Goal: Information Seeking & Learning: Check status

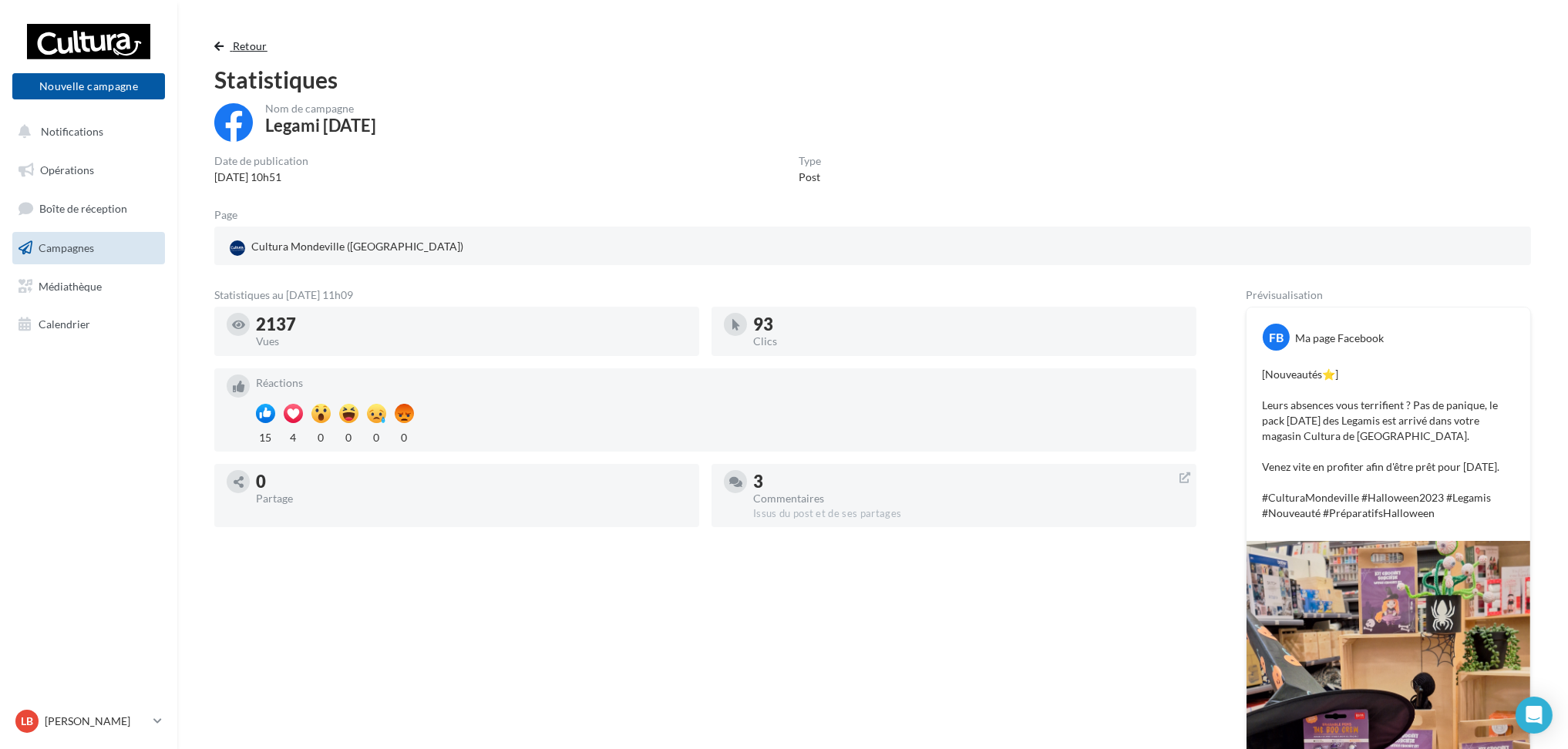
click at [229, 51] on button "Retour" at bounding box center [244, 46] width 60 height 19
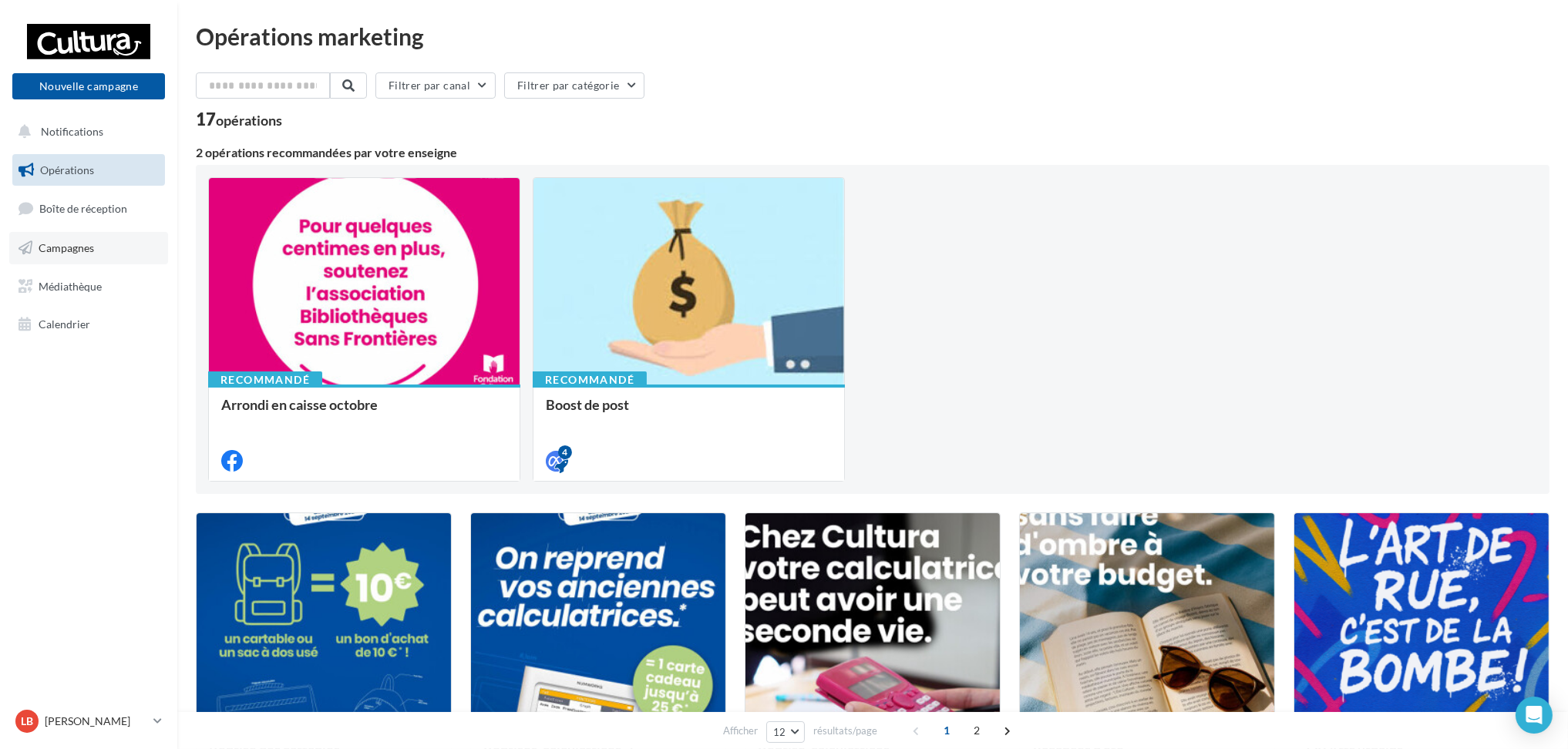
click at [76, 241] on span "Campagnes" at bounding box center [66, 247] width 56 height 13
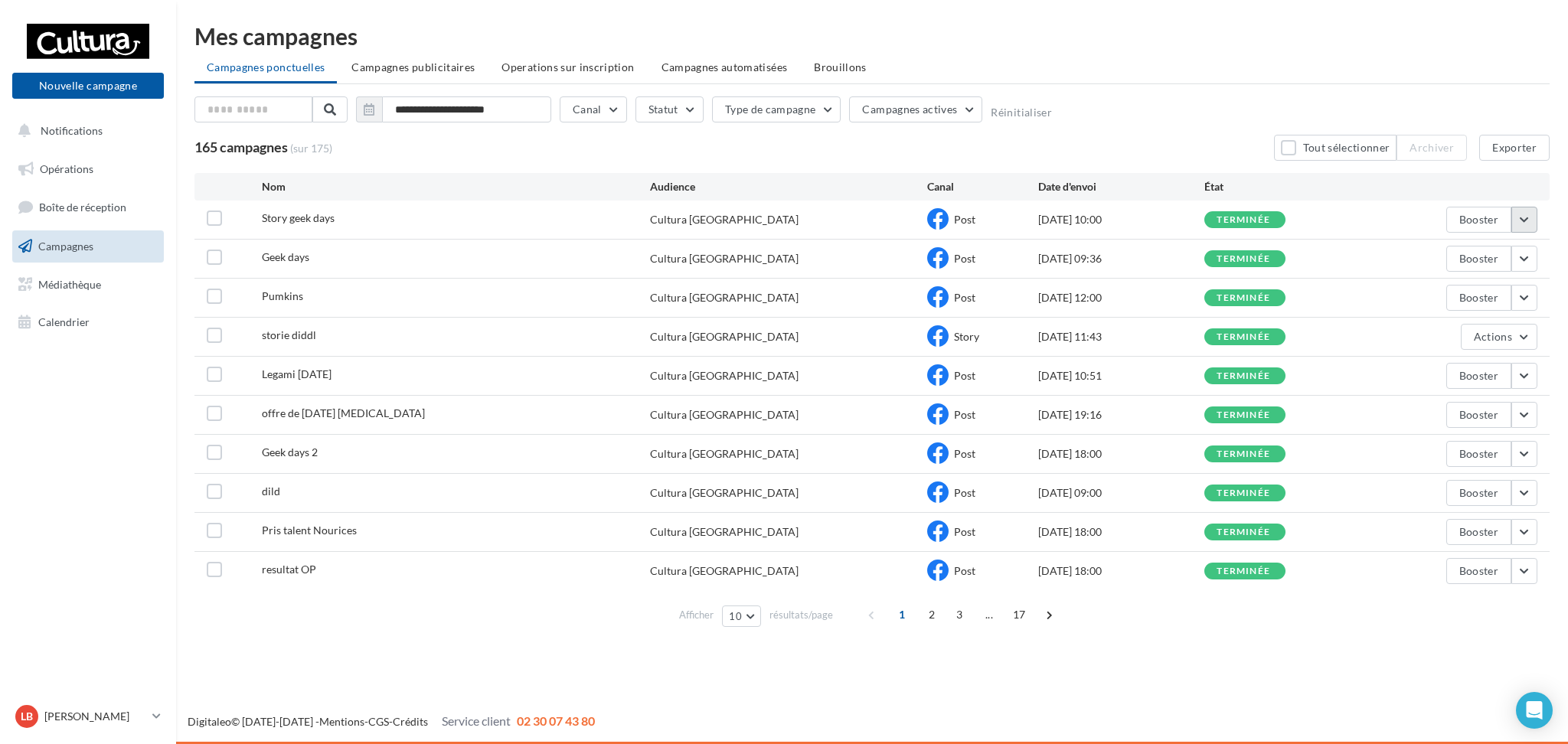
click at [1527, 218] on button "button" at bounding box center [1524, 220] width 26 height 26
click at [1456, 249] on button "Voir les résultats" at bounding box center [1460, 256] width 153 height 40
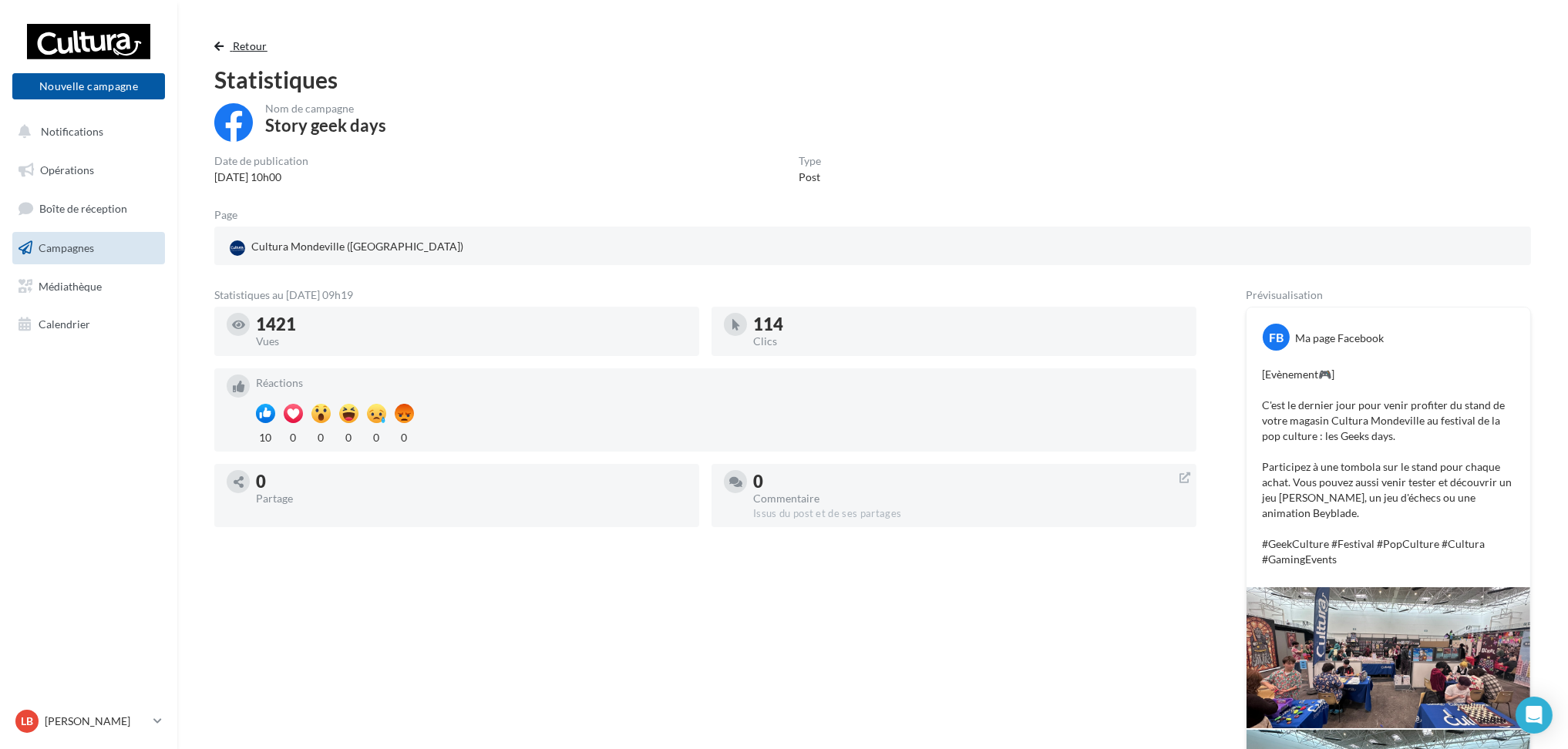
click at [216, 46] on span "button" at bounding box center [219, 46] width 9 height 11
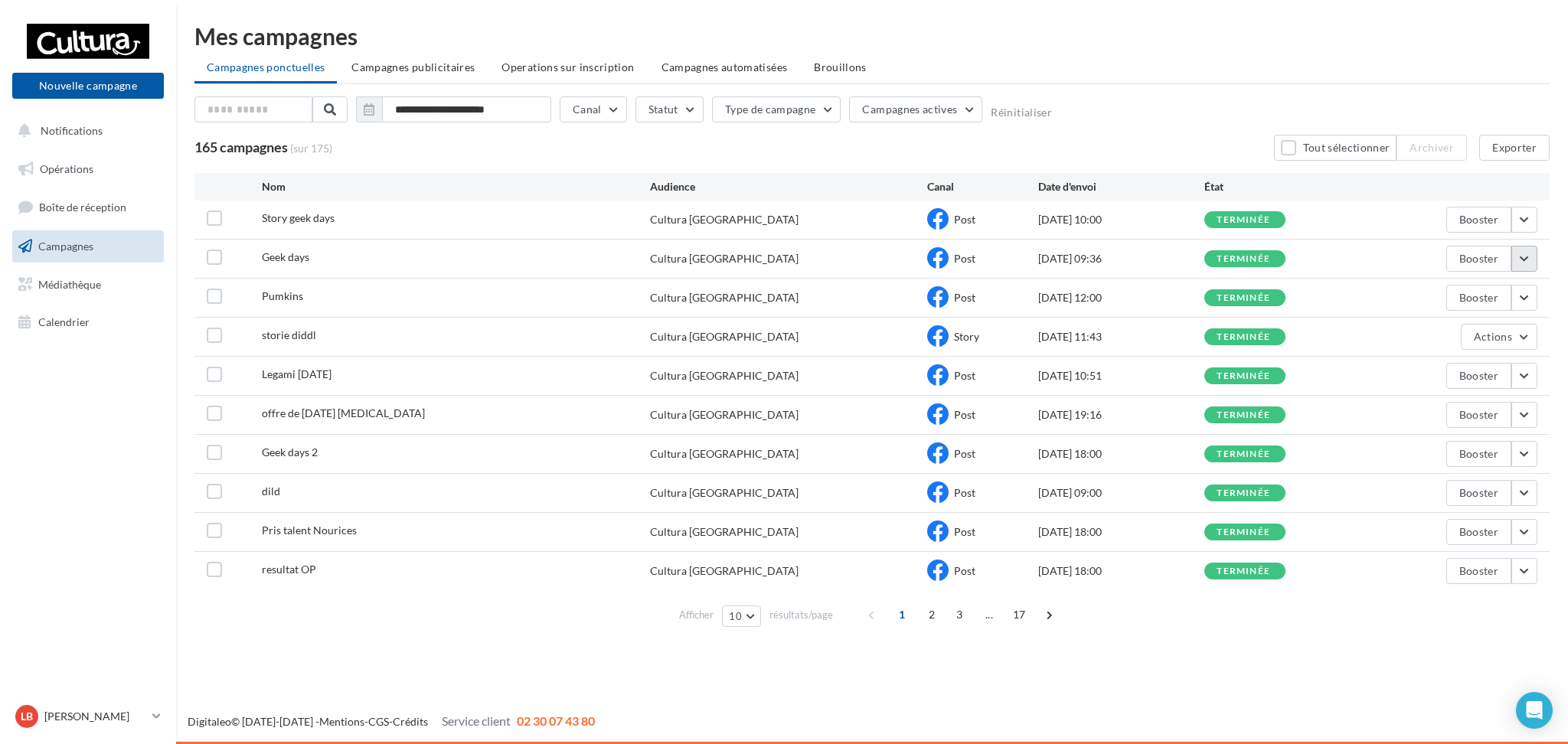
click at [1528, 260] on button "button" at bounding box center [1524, 259] width 26 height 26
click at [1477, 299] on button "Voir les résultats" at bounding box center [1460, 295] width 153 height 40
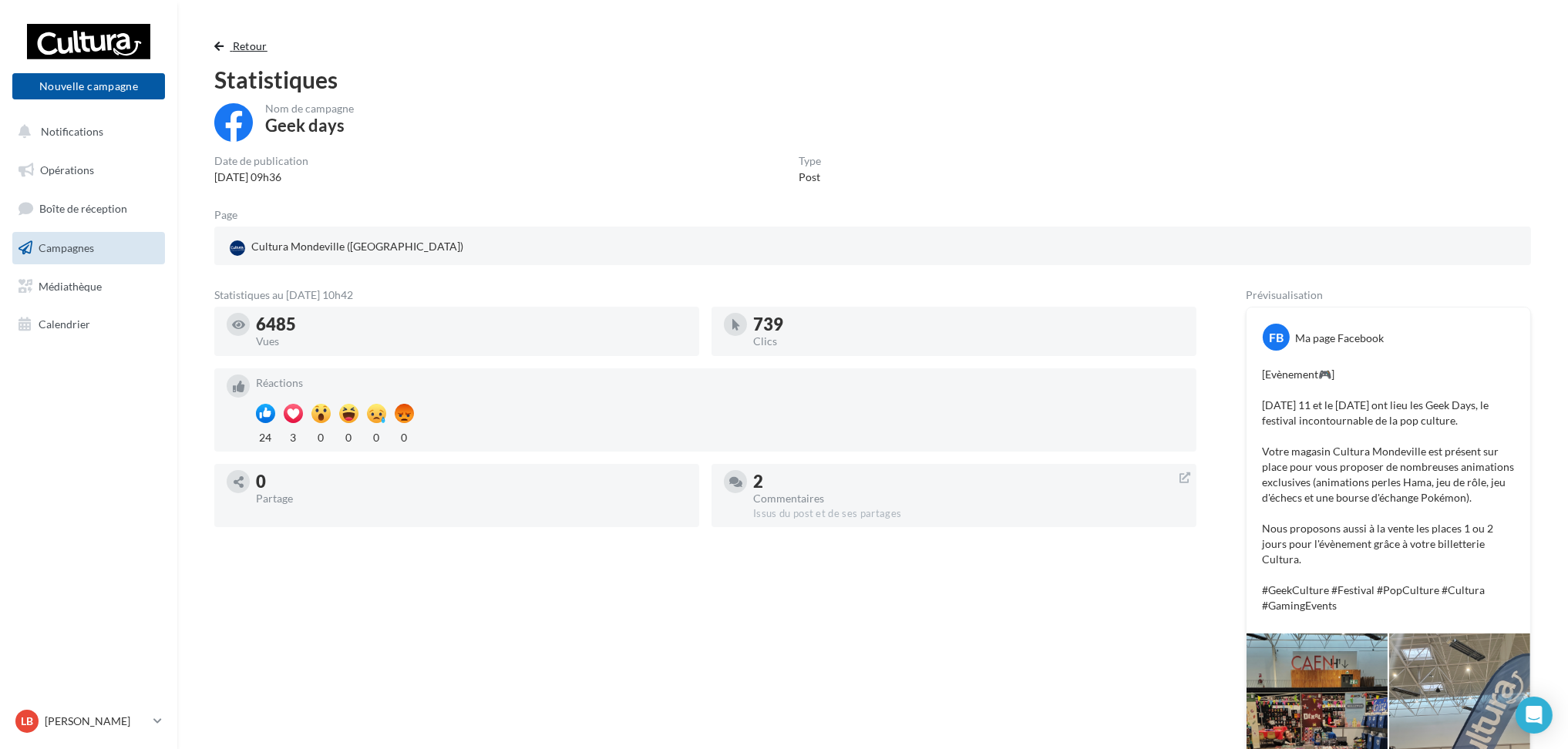
click at [223, 39] on button "Retour" at bounding box center [244, 46] width 60 height 19
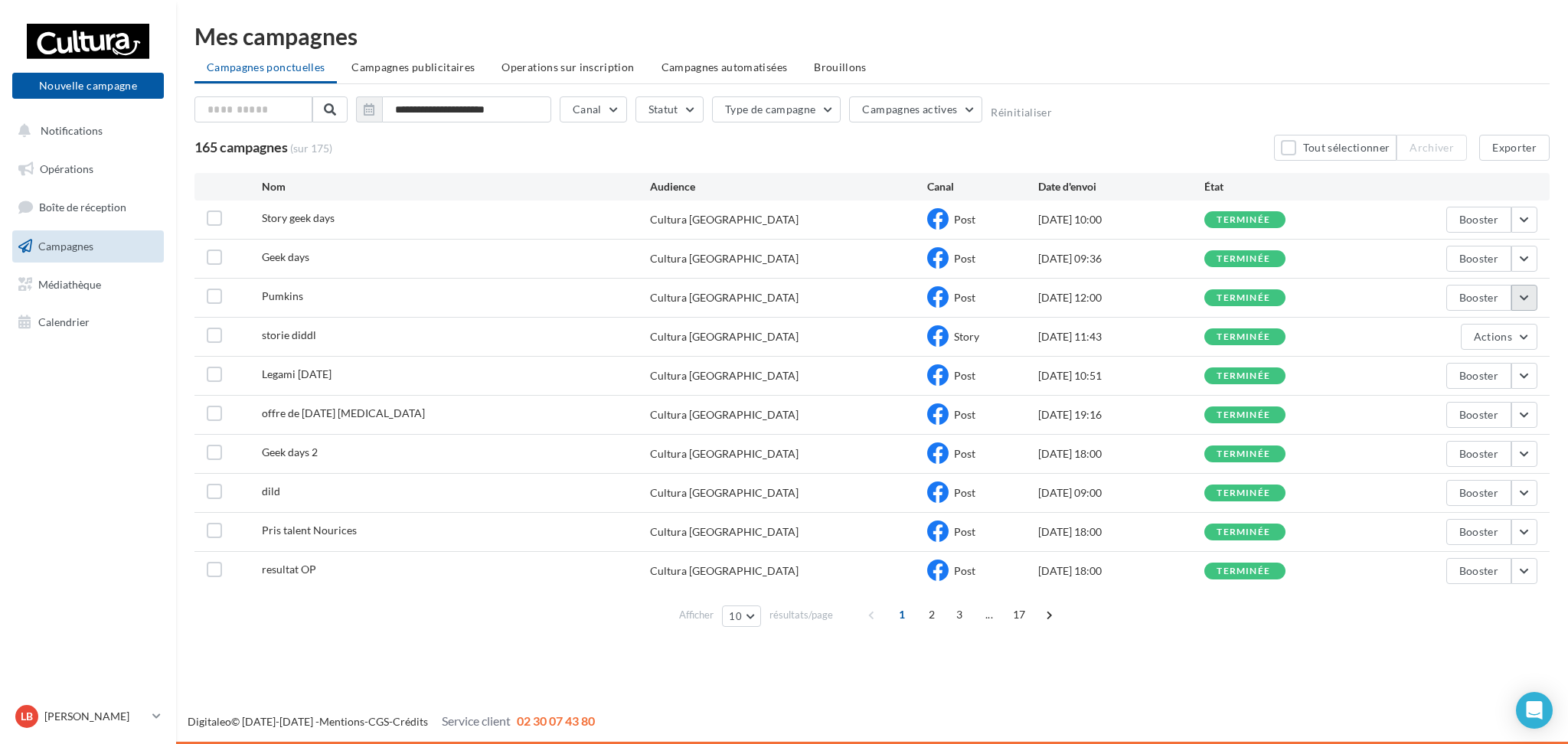
click at [1528, 300] on button "button" at bounding box center [1524, 298] width 26 height 26
click at [1467, 342] on button "Voir les résultats" at bounding box center [1460, 334] width 153 height 40
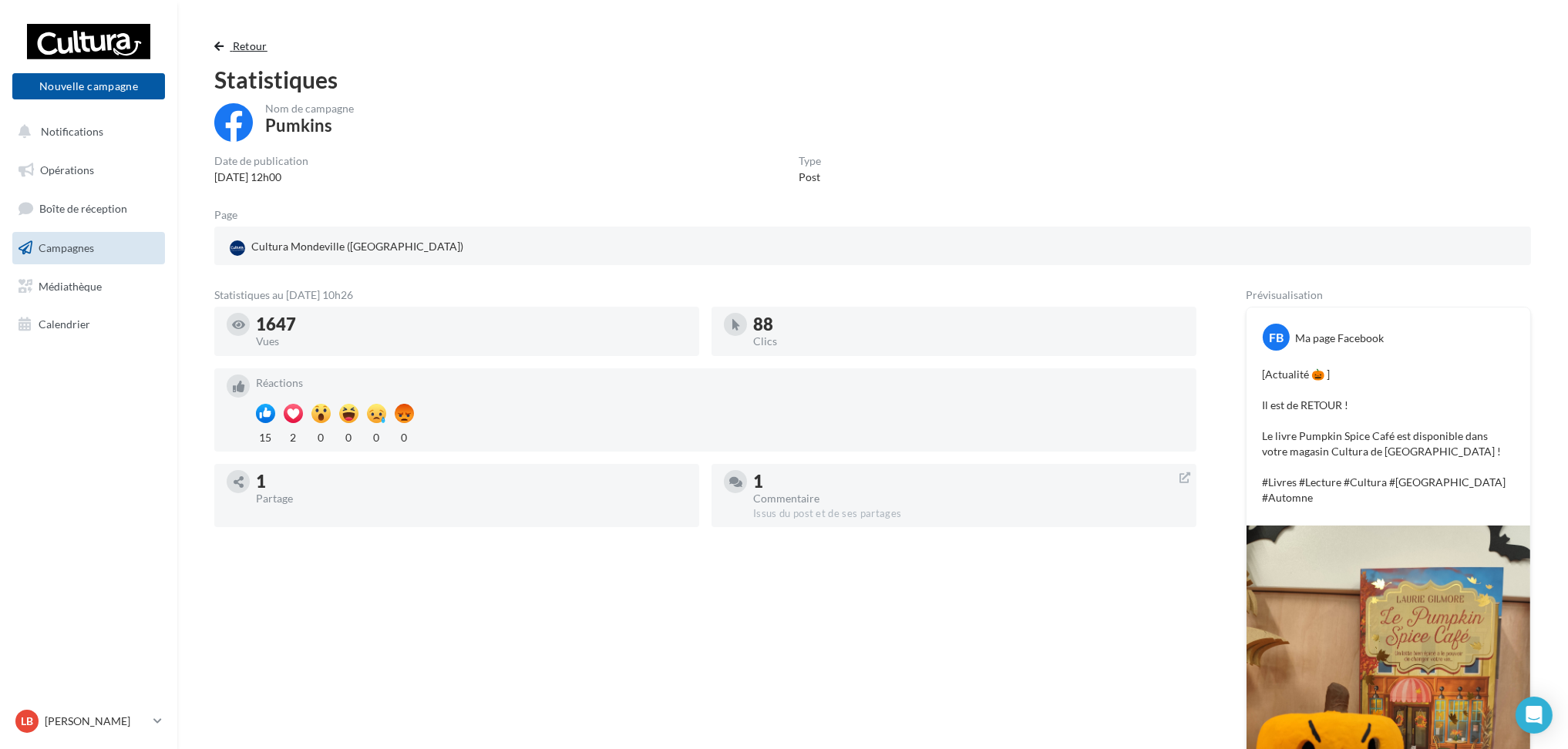
click at [218, 43] on span "button" at bounding box center [219, 46] width 9 height 11
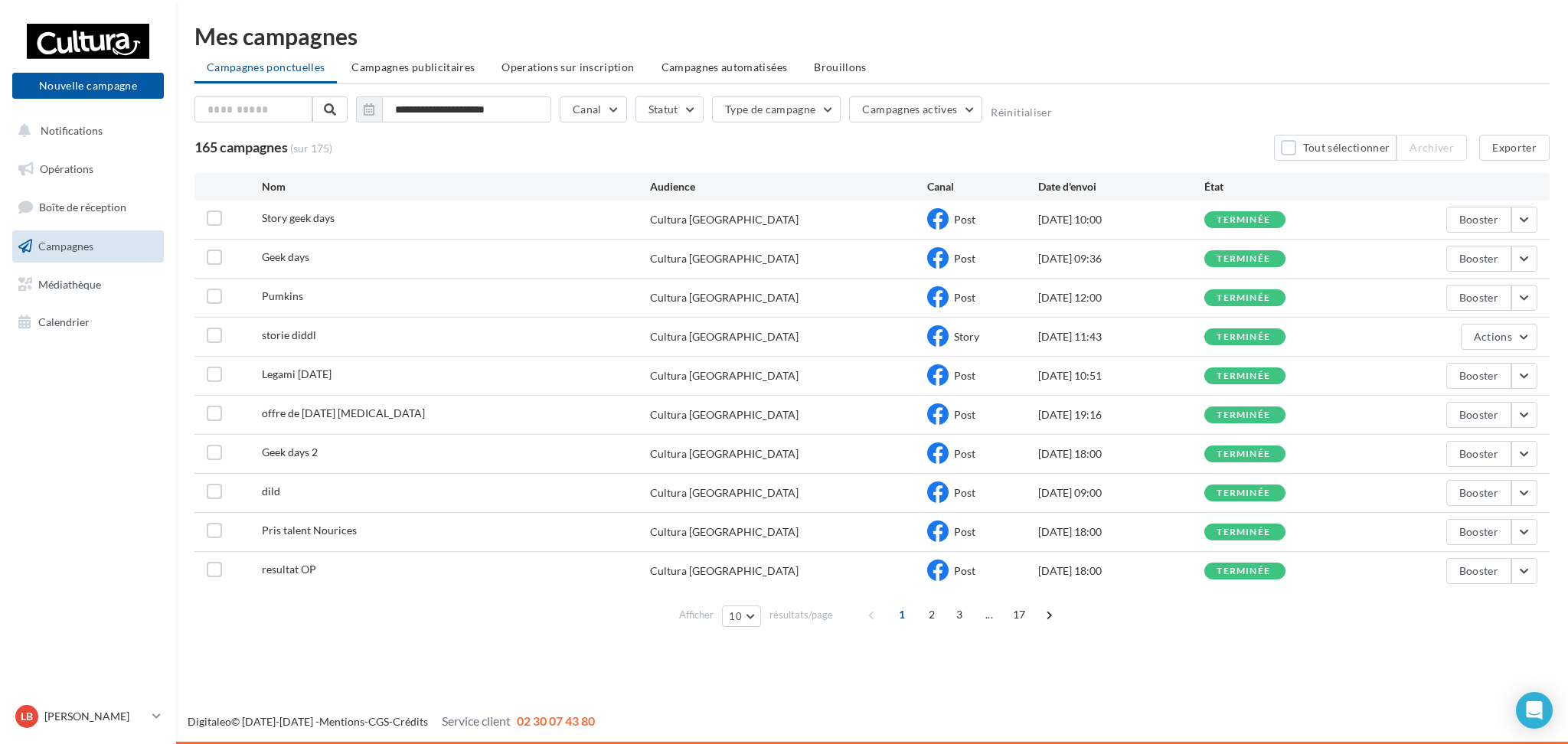
click at [1059, 644] on div "**********" at bounding box center [872, 329] width 1392 height 657
click at [1527, 377] on button "button" at bounding box center [1524, 376] width 26 height 26
click at [1419, 411] on button "Voir les résultats" at bounding box center [1460, 412] width 153 height 40
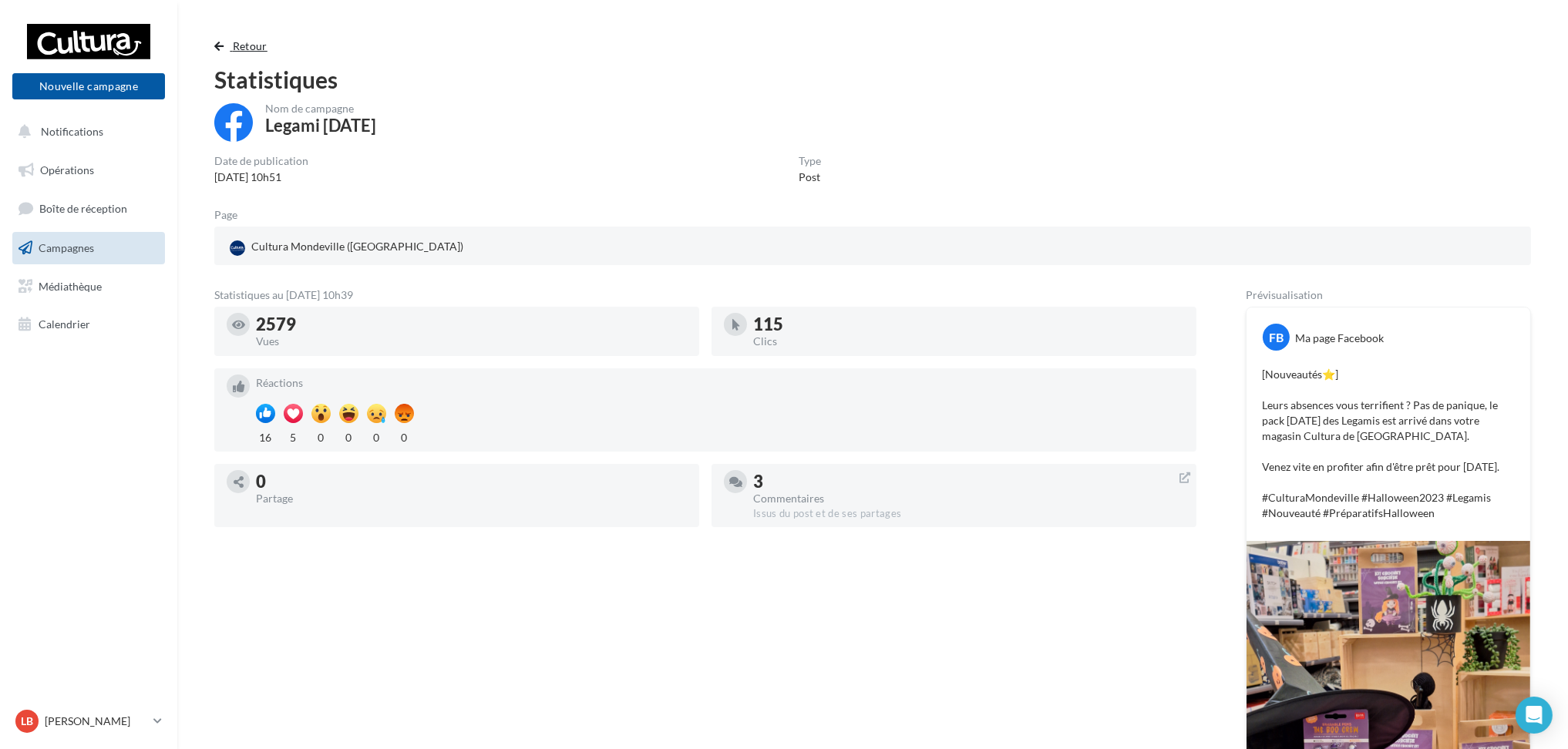
click at [233, 50] on span "Retour" at bounding box center [250, 46] width 35 height 13
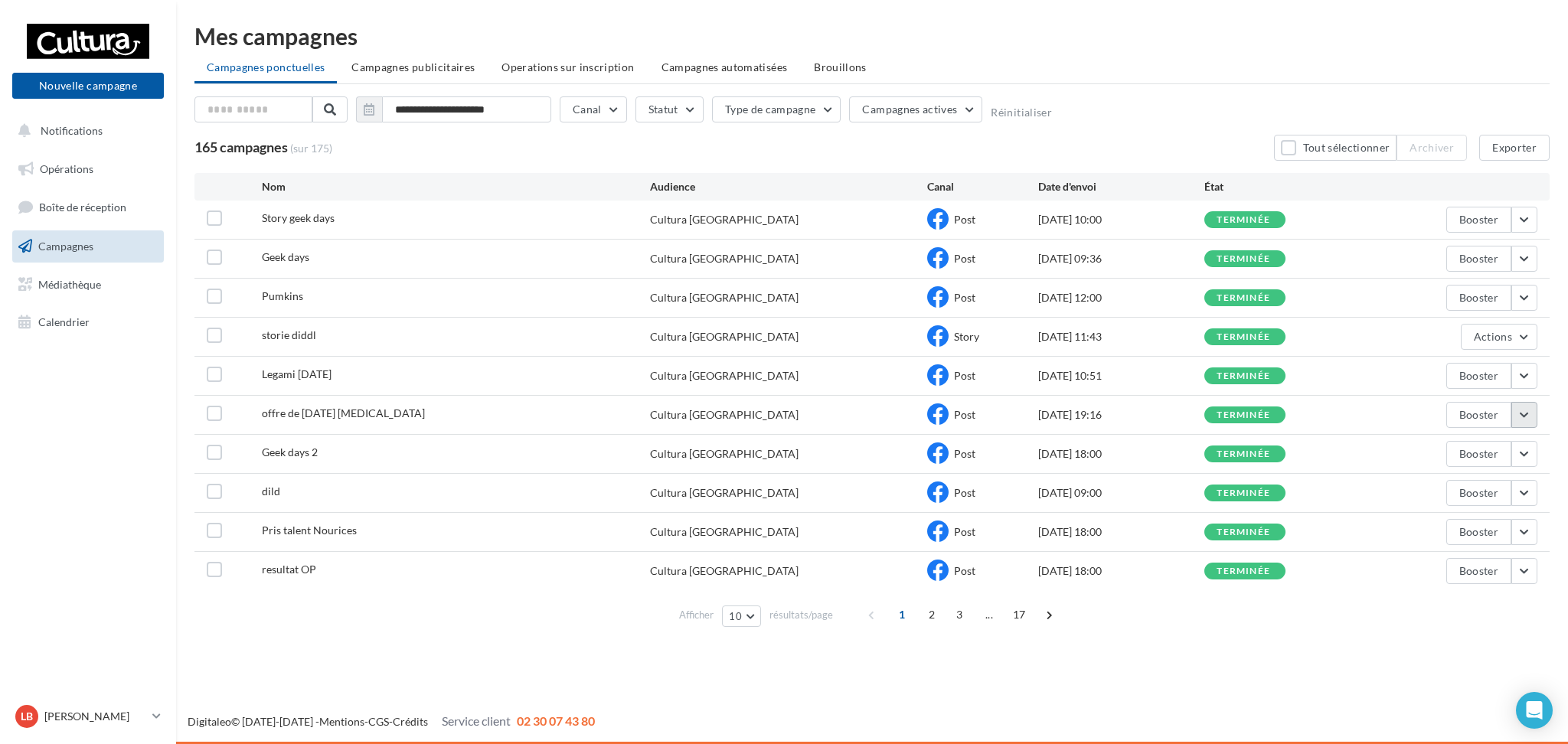
click at [1525, 414] on button "button" at bounding box center [1524, 415] width 26 height 26
click at [1484, 443] on button "Voir les résultats" at bounding box center [1460, 451] width 153 height 40
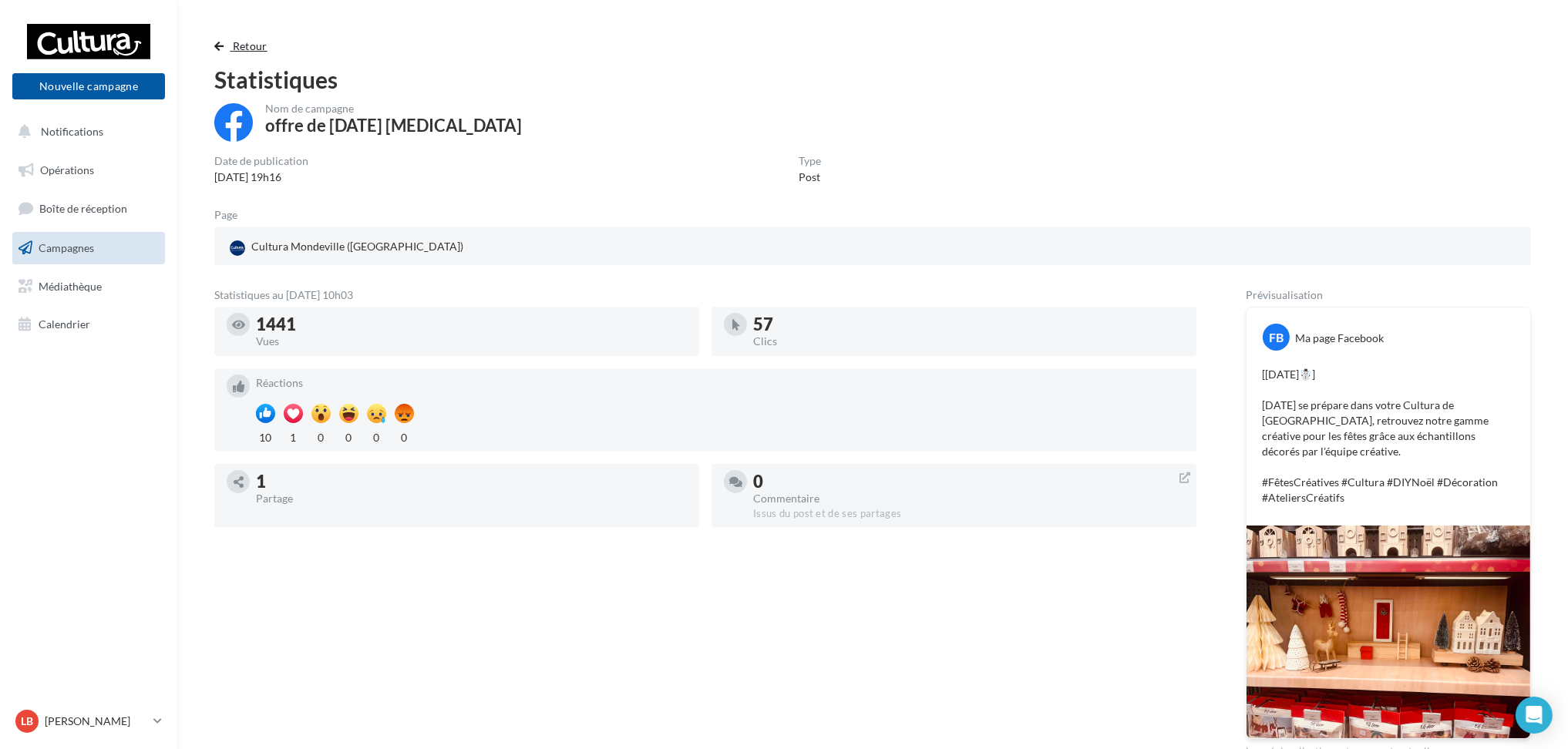
click at [220, 41] on span "button" at bounding box center [219, 46] width 9 height 11
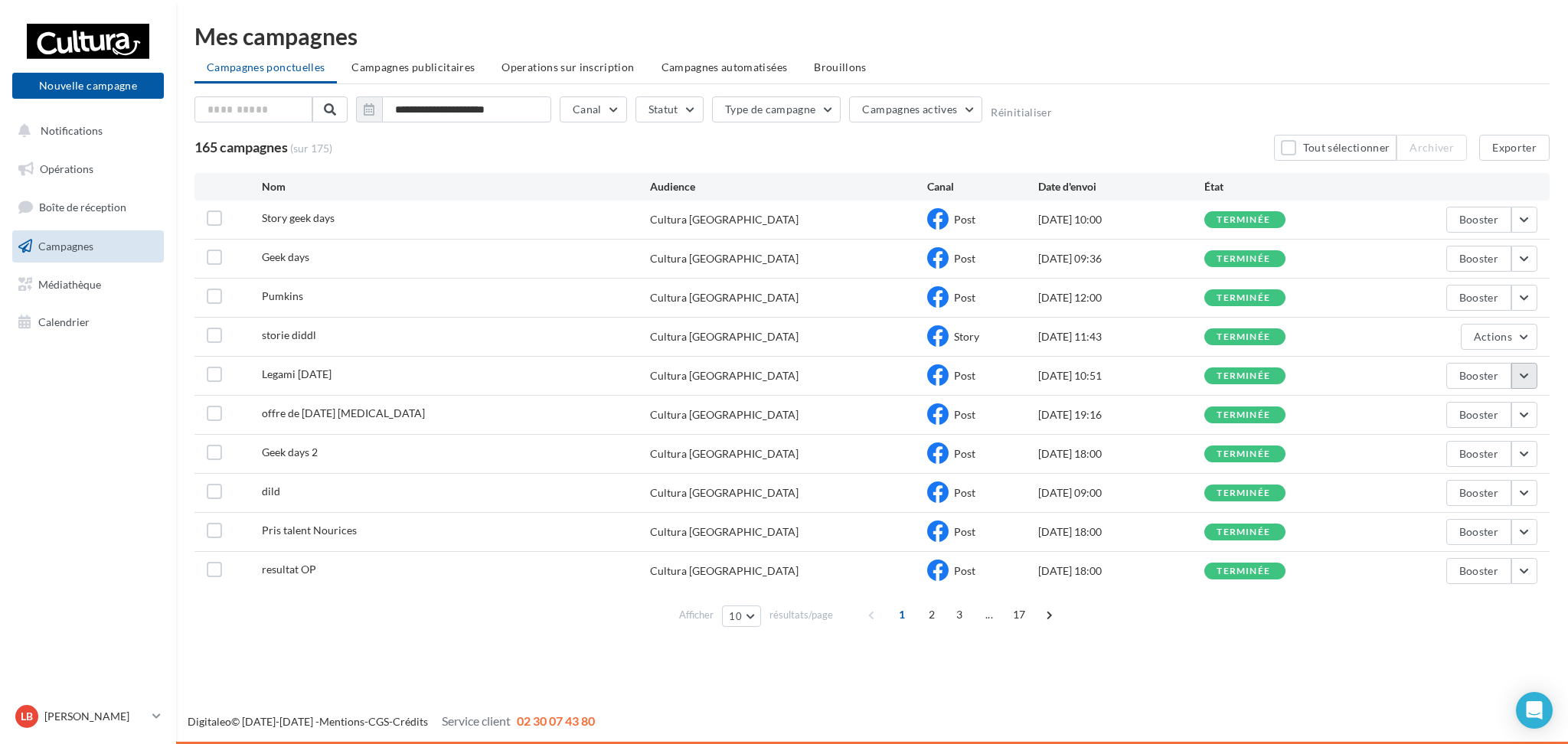
click at [1523, 386] on button "button" at bounding box center [1524, 376] width 26 height 26
click at [1480, 415] on button "Voir les résultats" at bounding box center [1460, 412] width 153 height 40
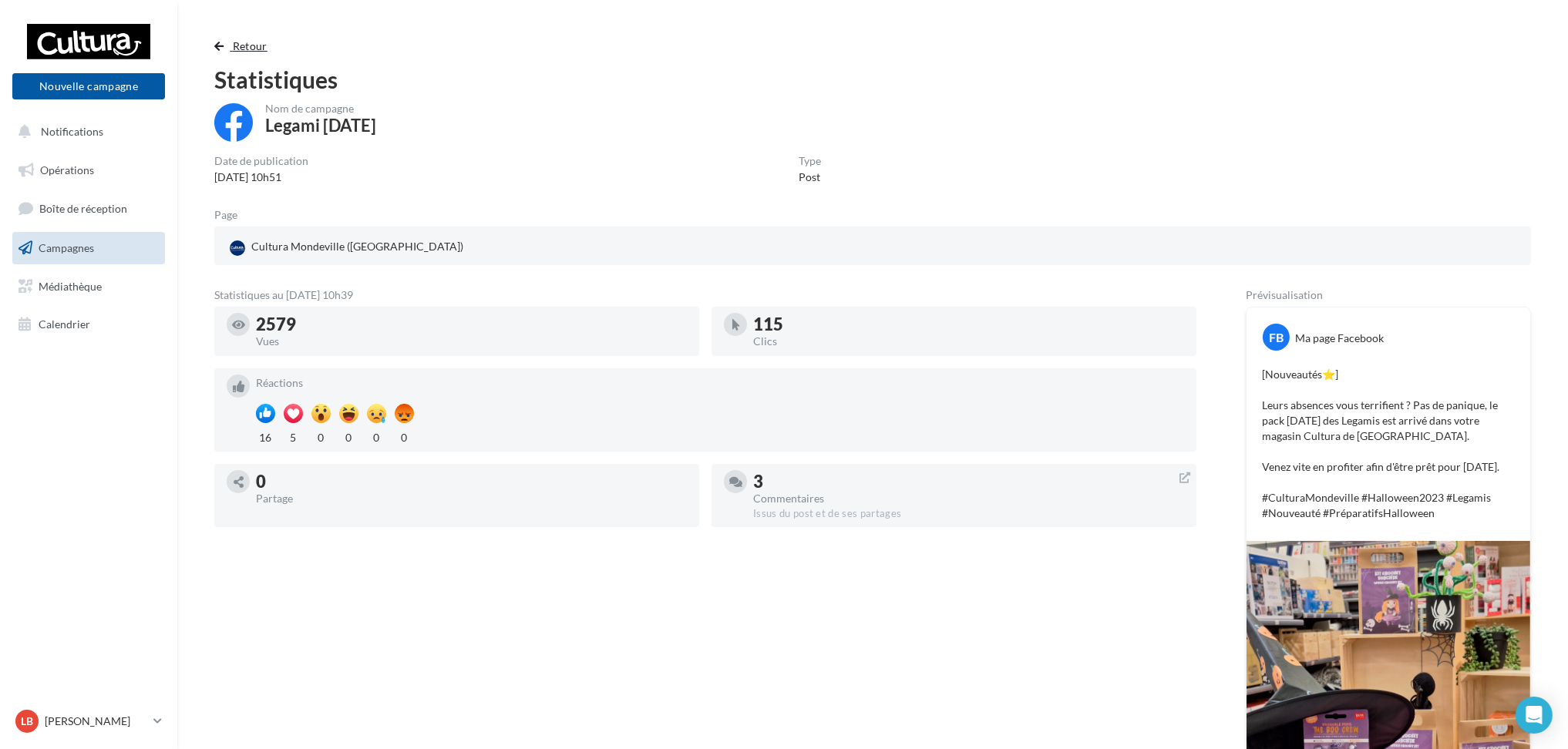
click at [222, 43] on span "button" at bounding box center [219, 46] width 9 height 11
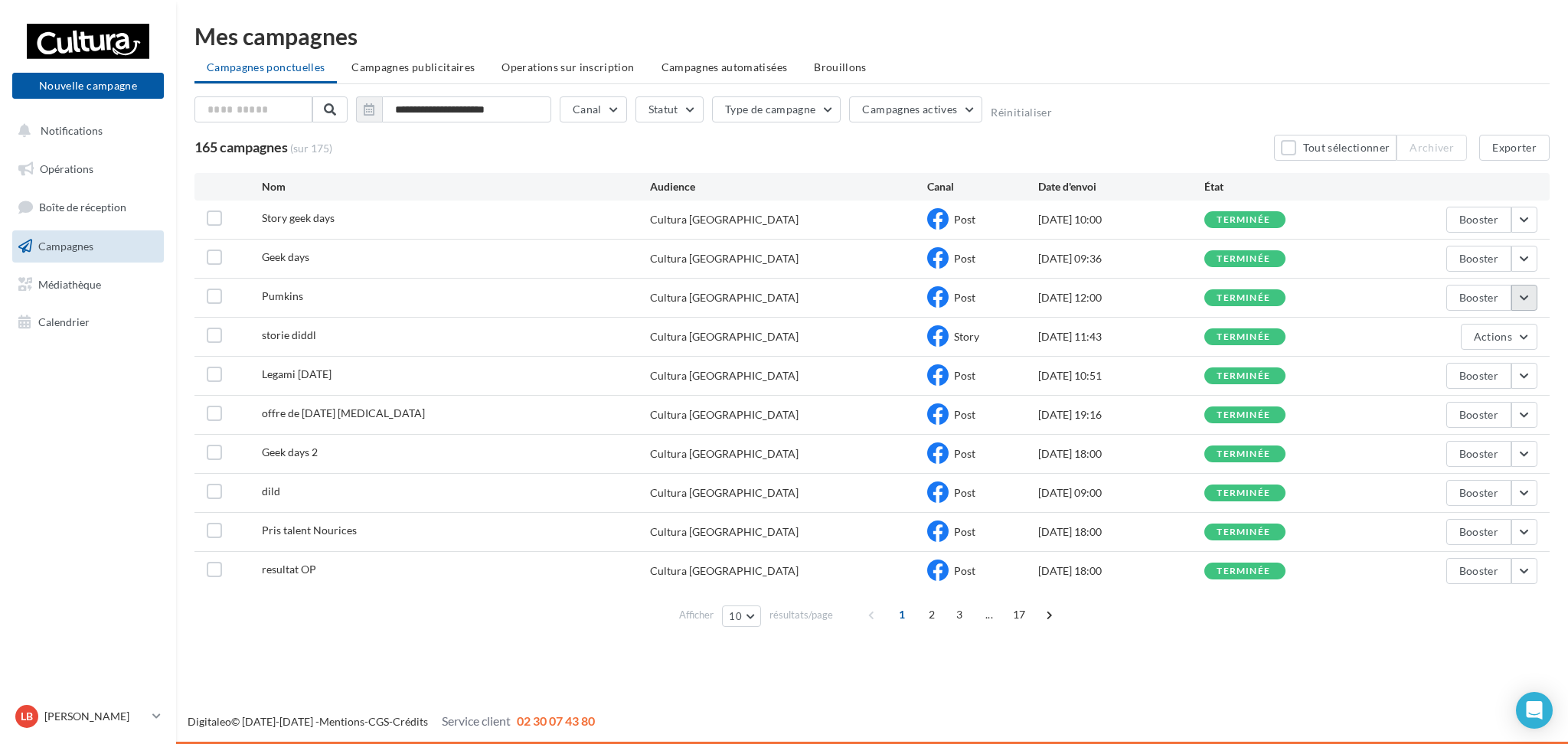
click at [1527, 295] on button "button" at bounding box center [1524, 298] width 26 height 26
click at [1487, 341] on button "Voir les résultats" at bounding box center [1460, 334] width 153 height 40
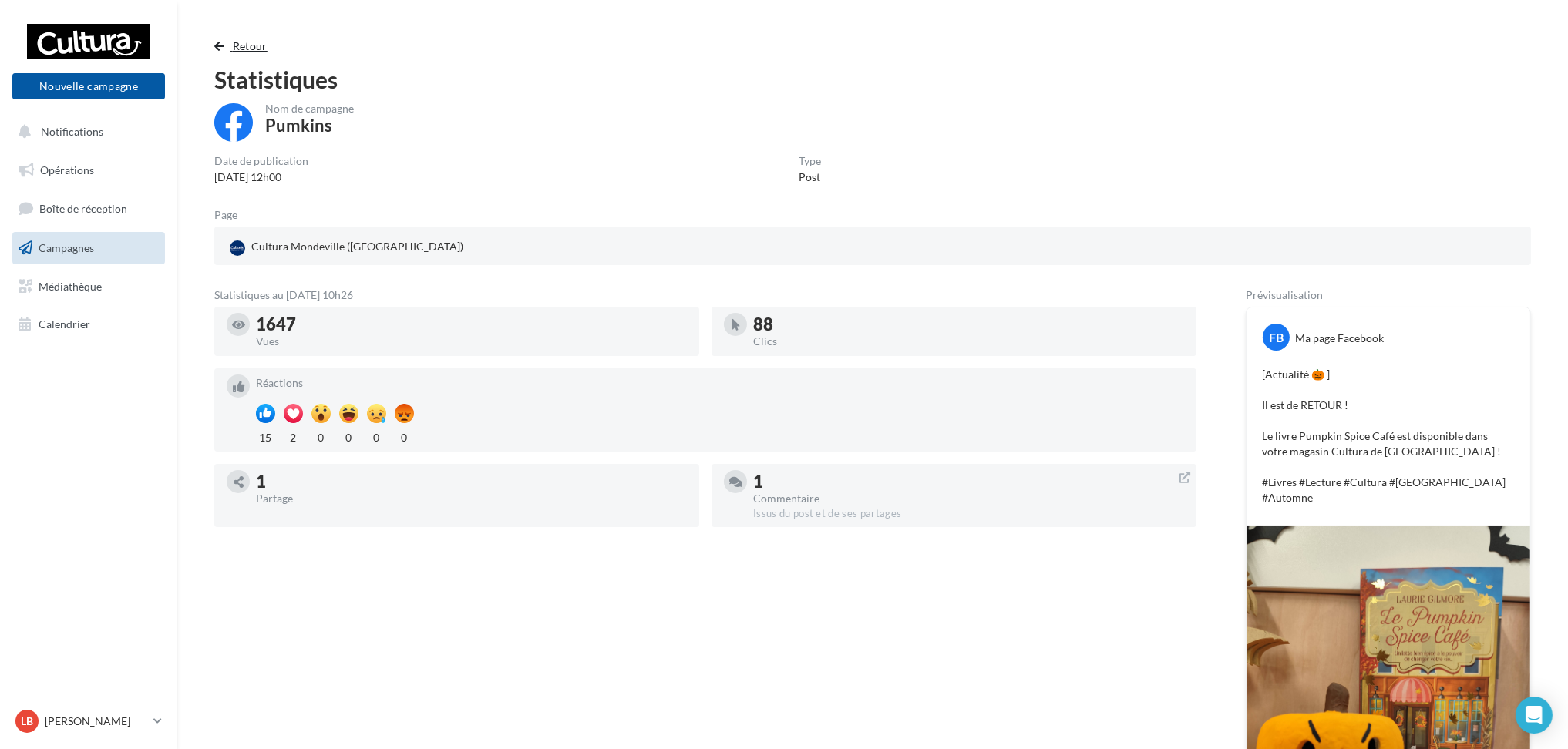
click at [219, 43] on span "button" at bounding box center [219, 46] width 9 height 11
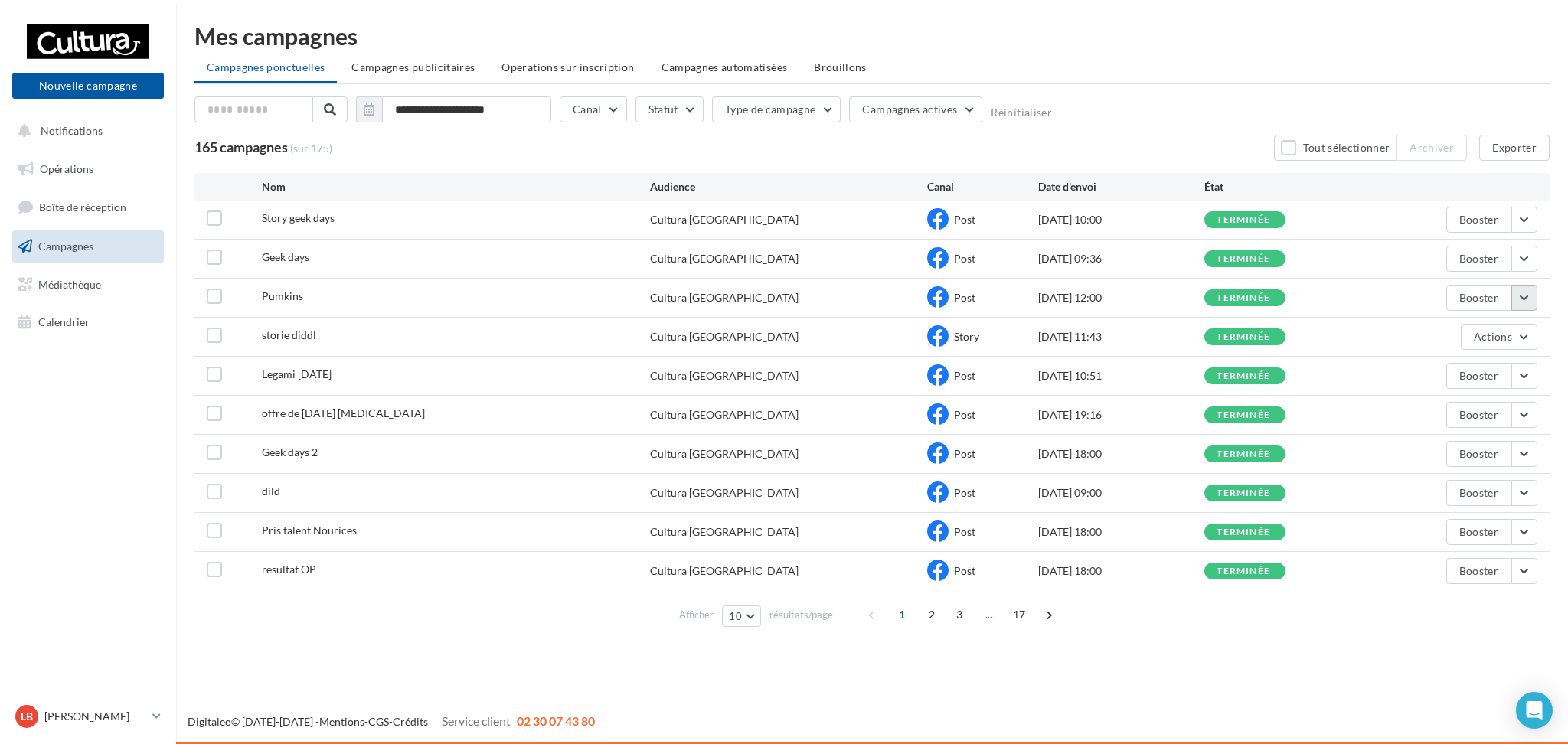
click at [1527, 288] on button "button" at bounding box center [1524, 298] width 26 height 26
click at [1474, 333] on button "Voir les résultats" at bounding box center [1460, 334] width 153 height 40
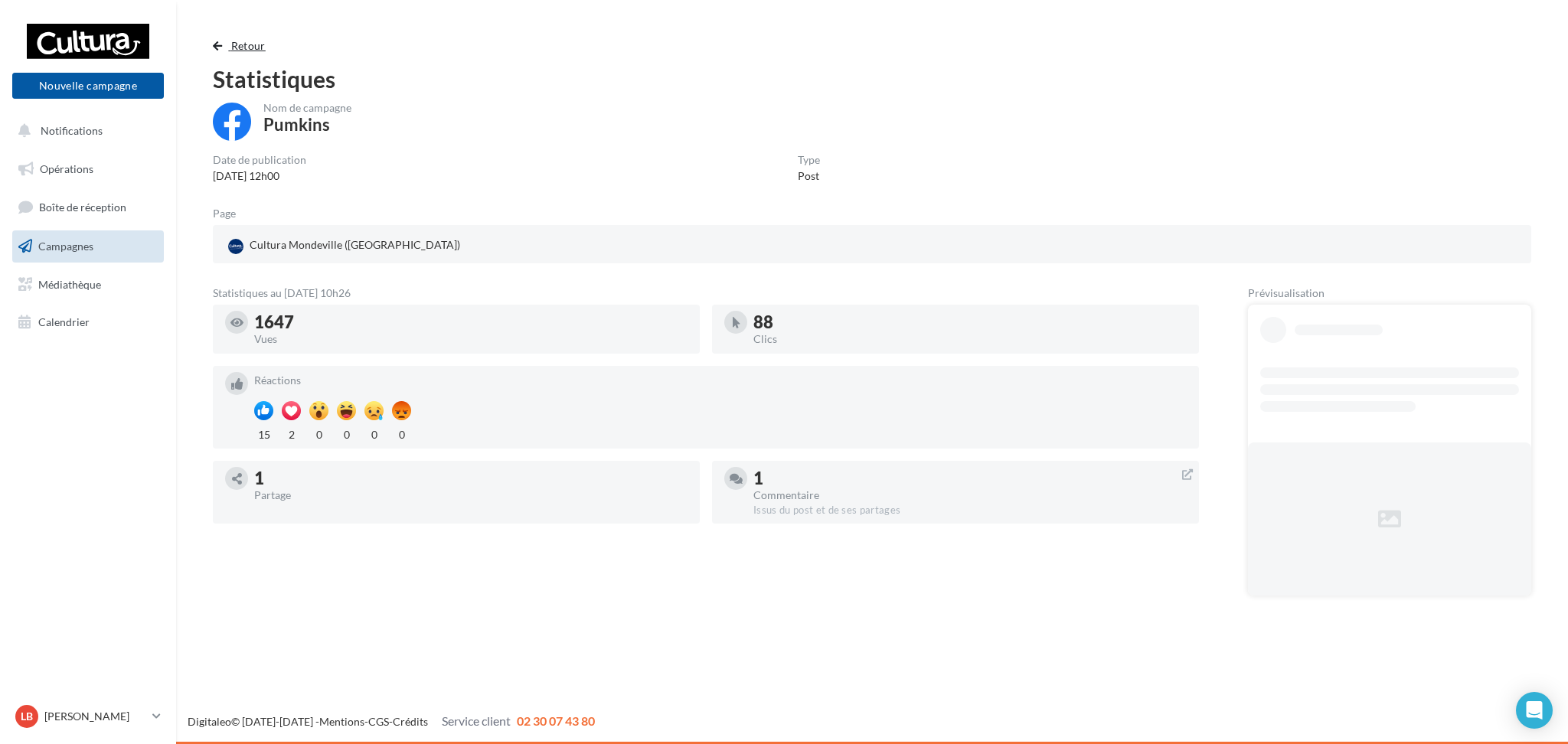
click at [215, 46] on span "button" at bounding box center [217, 46] width 9 height 11
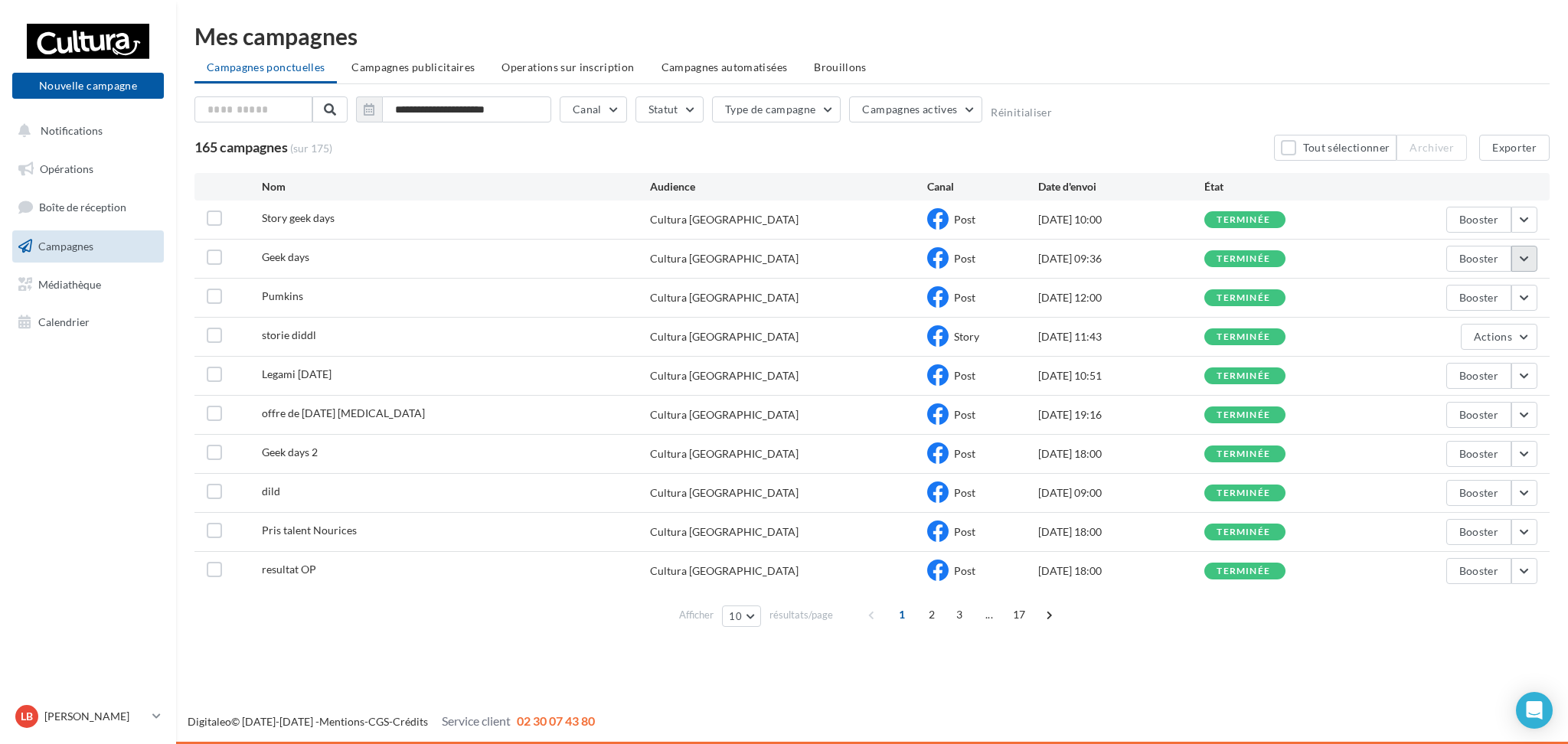
click at [1524, 263] on button "button" at bounding box center [1524, 259] width 26 height 26
click at [1507, 301] on button "Voir les résultats" at bounding box center [1460, 295] width 153 height 40
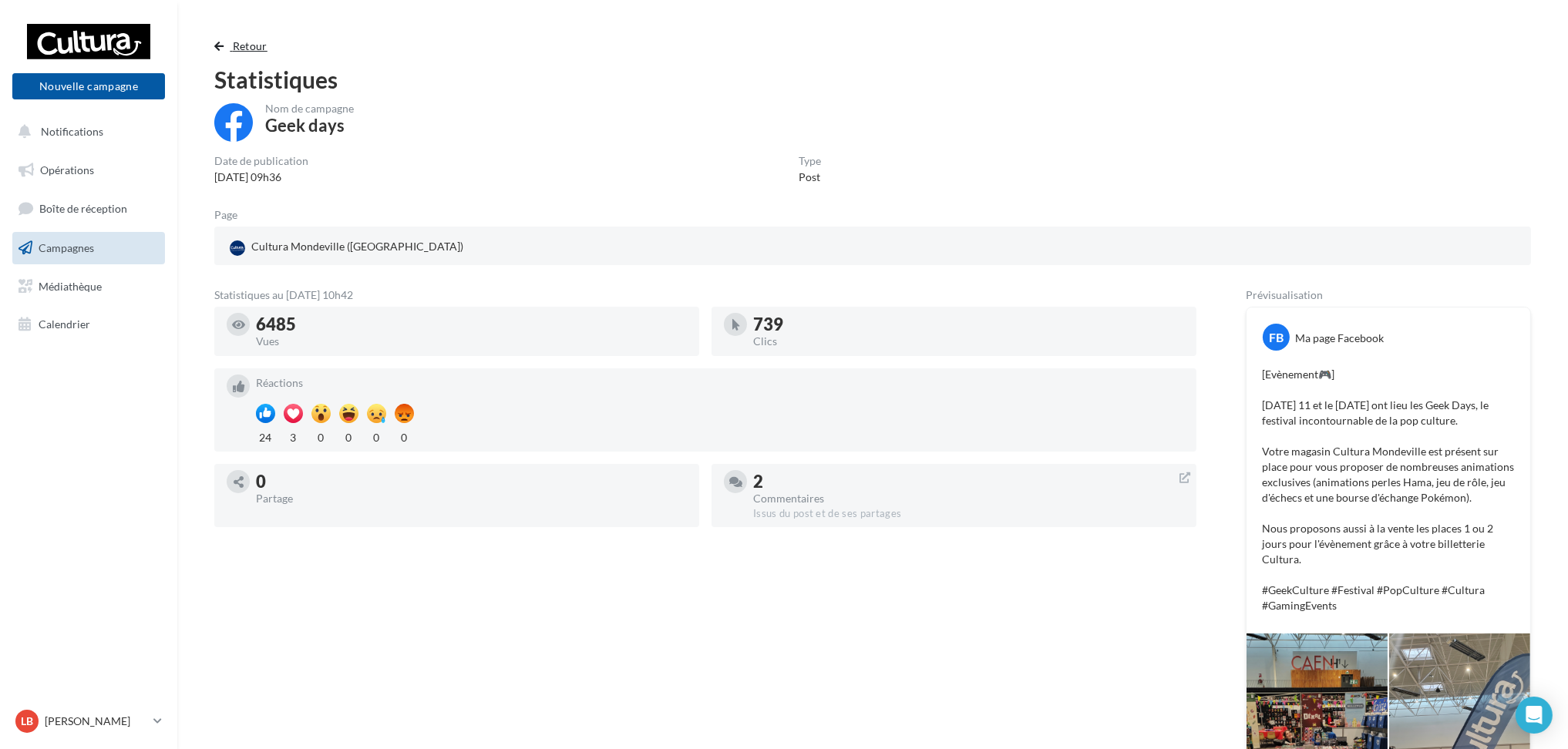
click at [223, 45] on span "button" at bounding box center [219, 46] width 9 height 11
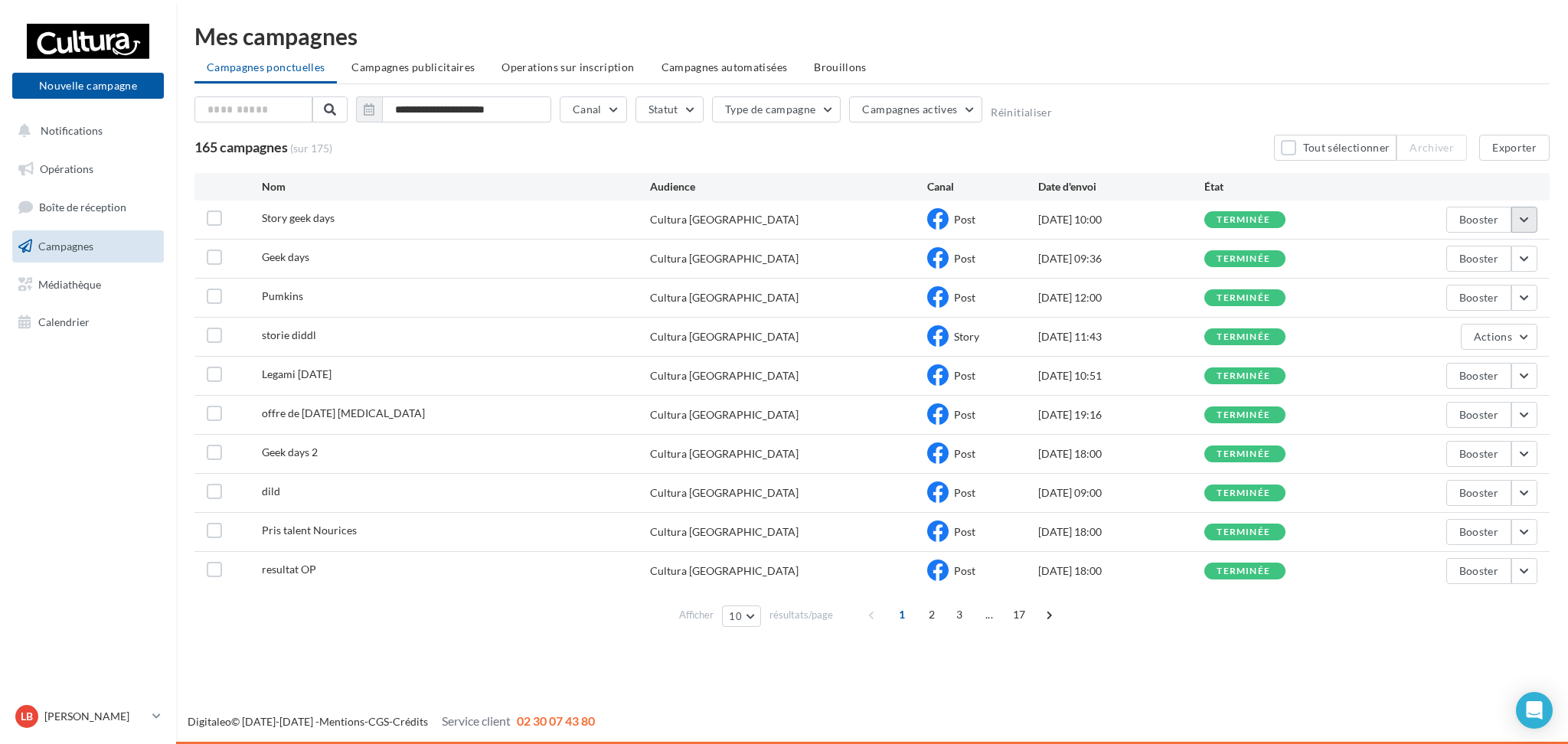
click at [1527, 218] on button "button" at bounding box center [1524, 220] width 26 height 26
click at [1483, 253] on button "Voir les résultats" at bounding box center [1460, 256] width 153 height 40
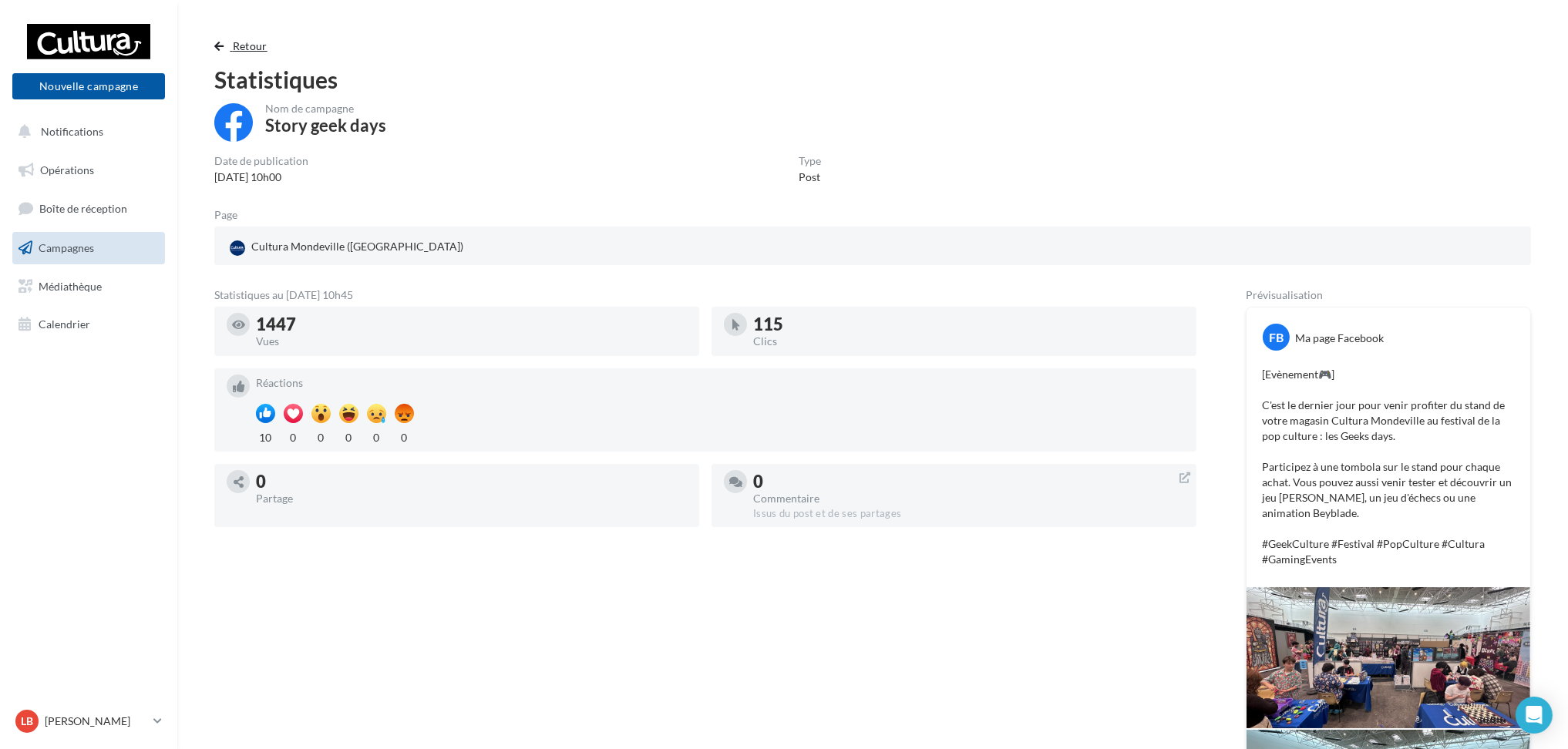
click at [219, 43] on span "button" at bounding box center [219, 46] width 9 height 11
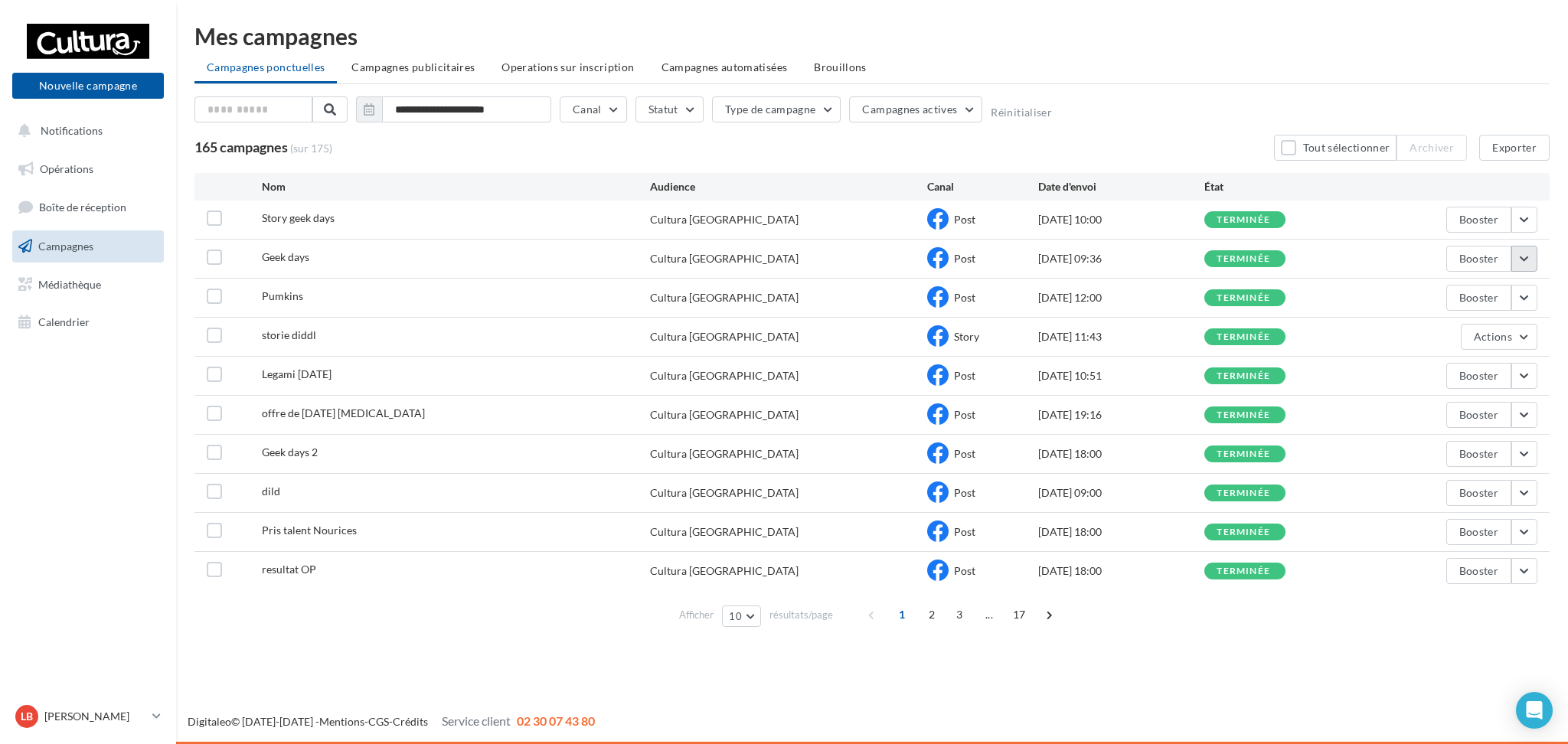
click at [1512, 260] on button "button" at bounding box center [1524, 259] width 26 height 26
click at [1499, 299] on button "Voir les résultats" at bounding box center [1460, 295] width 153 height 40
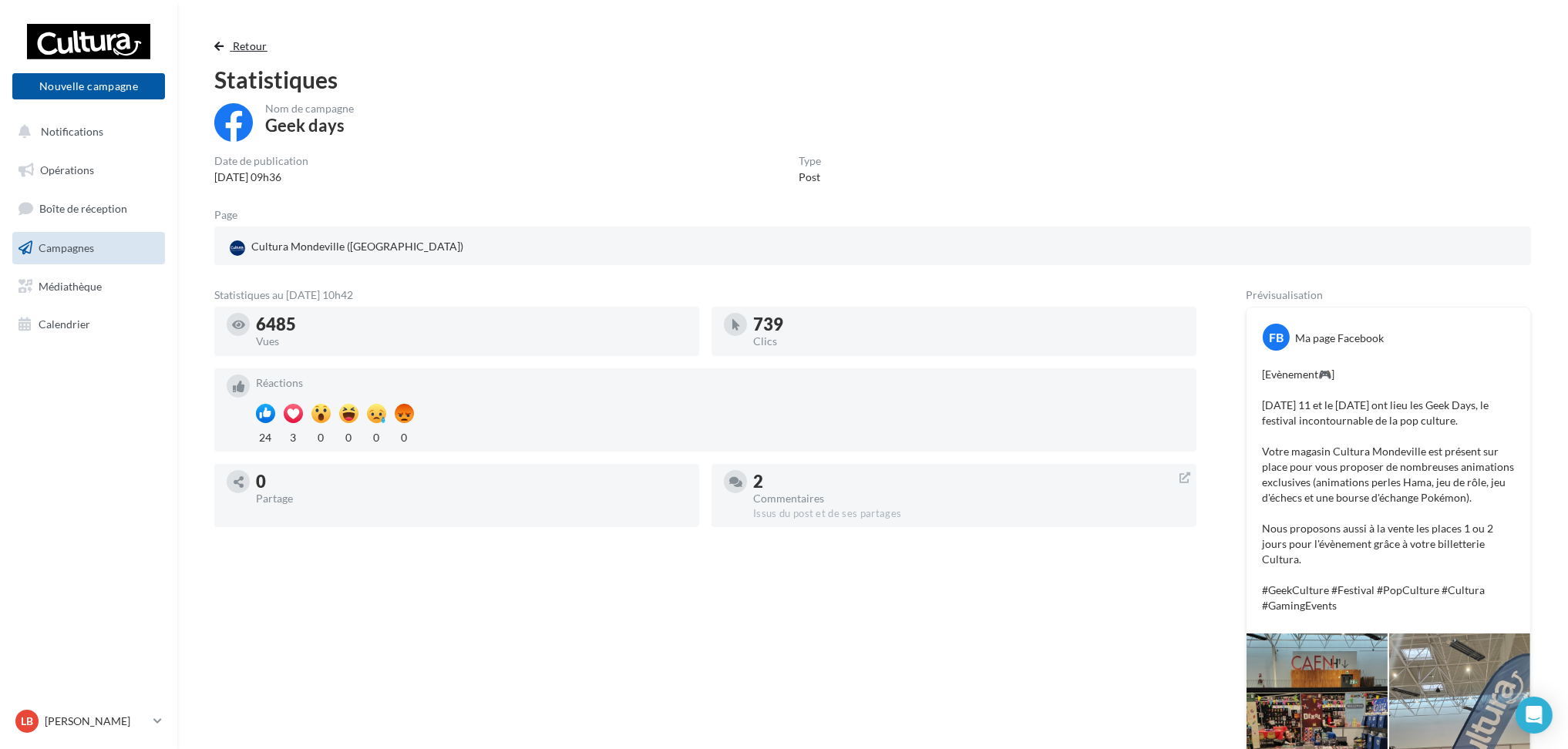
click at [222, 46] on span "button" at bounding box center [219, 46] width 9 height 11
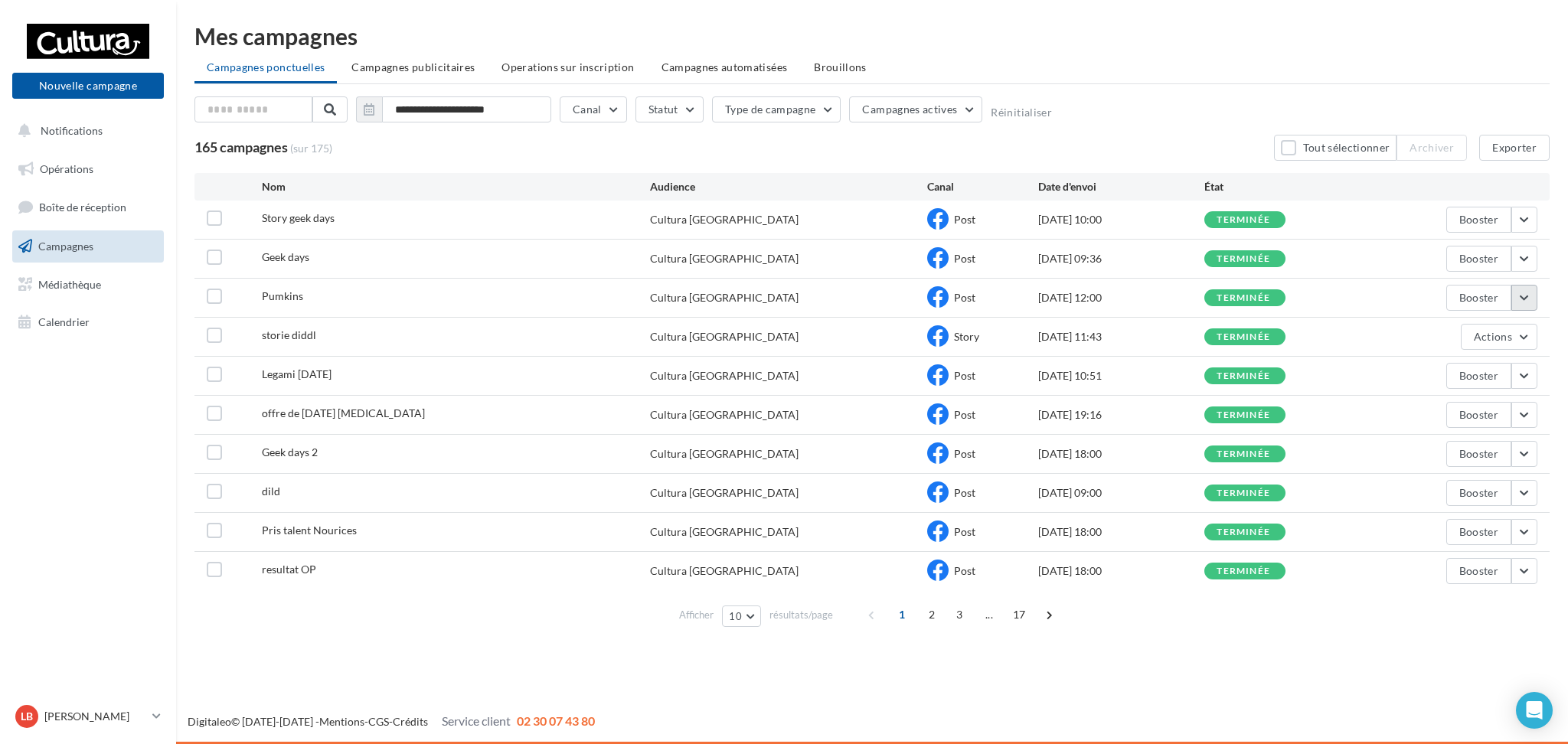
click at [1525, 301] on button "button" at bounding box center [1524, 298] width 26 height 26
click at [1524, 321] on button "Voir les résultats" at bounding box center [1460, 334] width 153 height 40
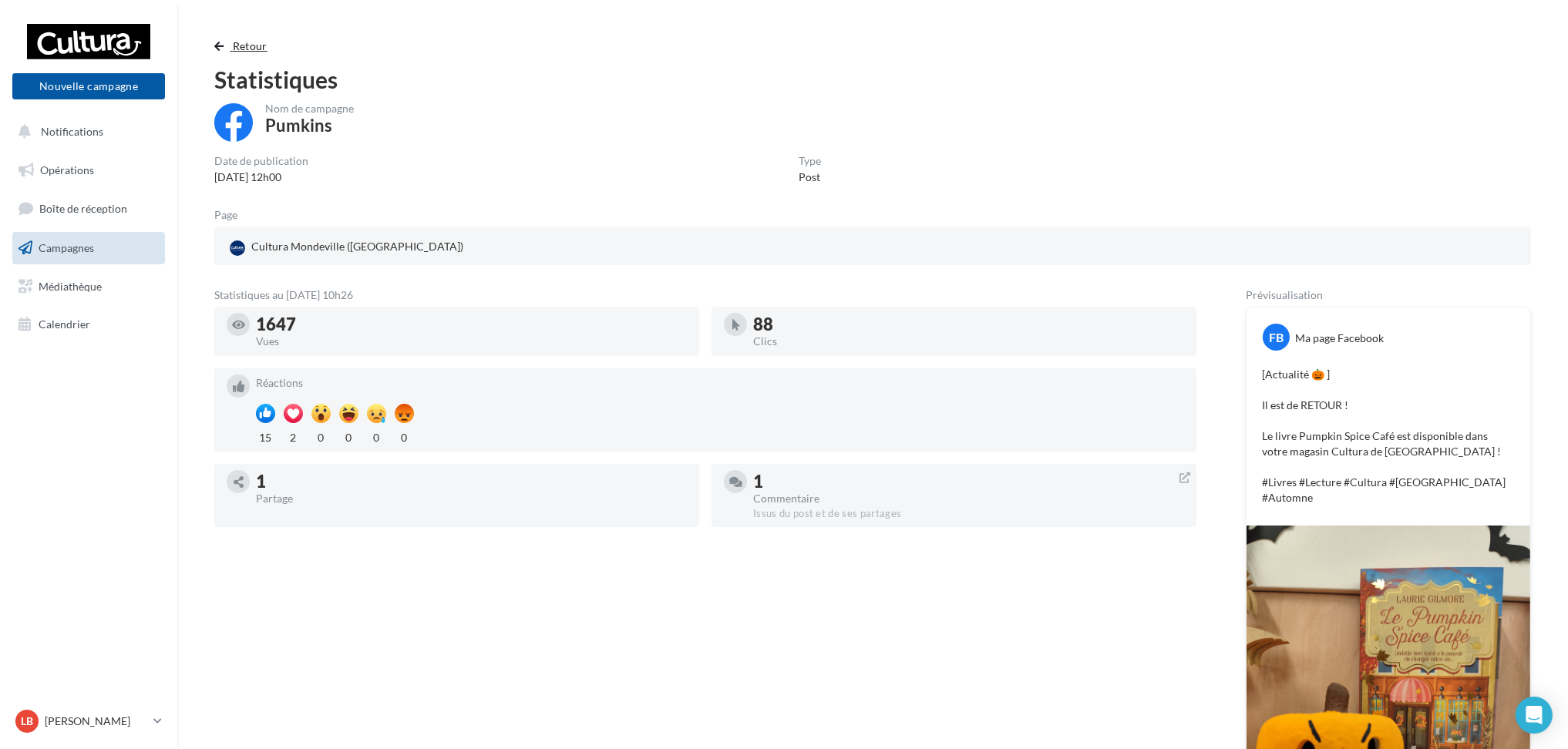
click at [226, 43] on button "Retour" at bounding box center [244, 46] width 60 height 19
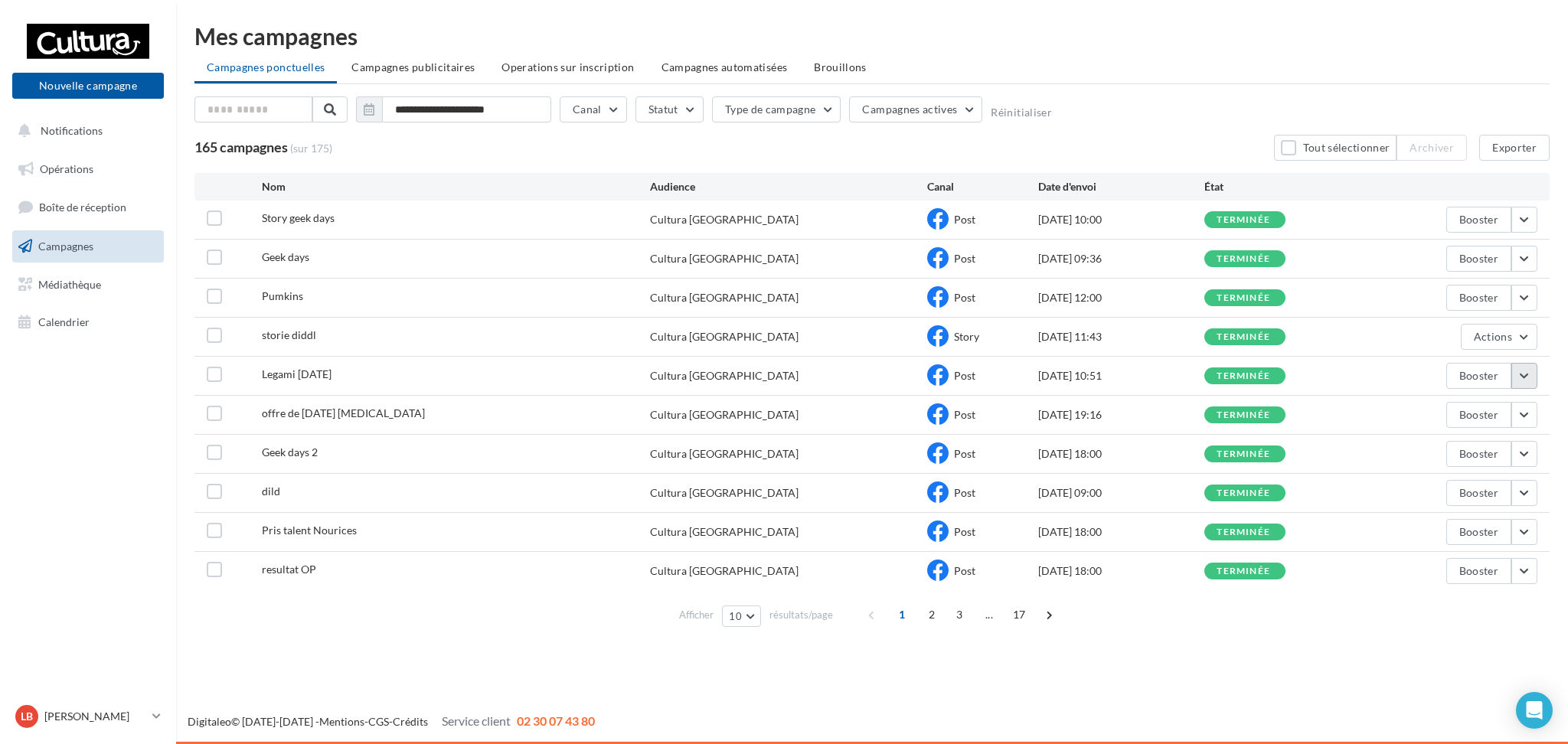
click at [1526, 375] on button "button" at bounding box center [1524, 376] width 26 height 26
click at [1484, 404] on button "Voir les résultats" at bounding box center [1460, 412] width 153 height 40
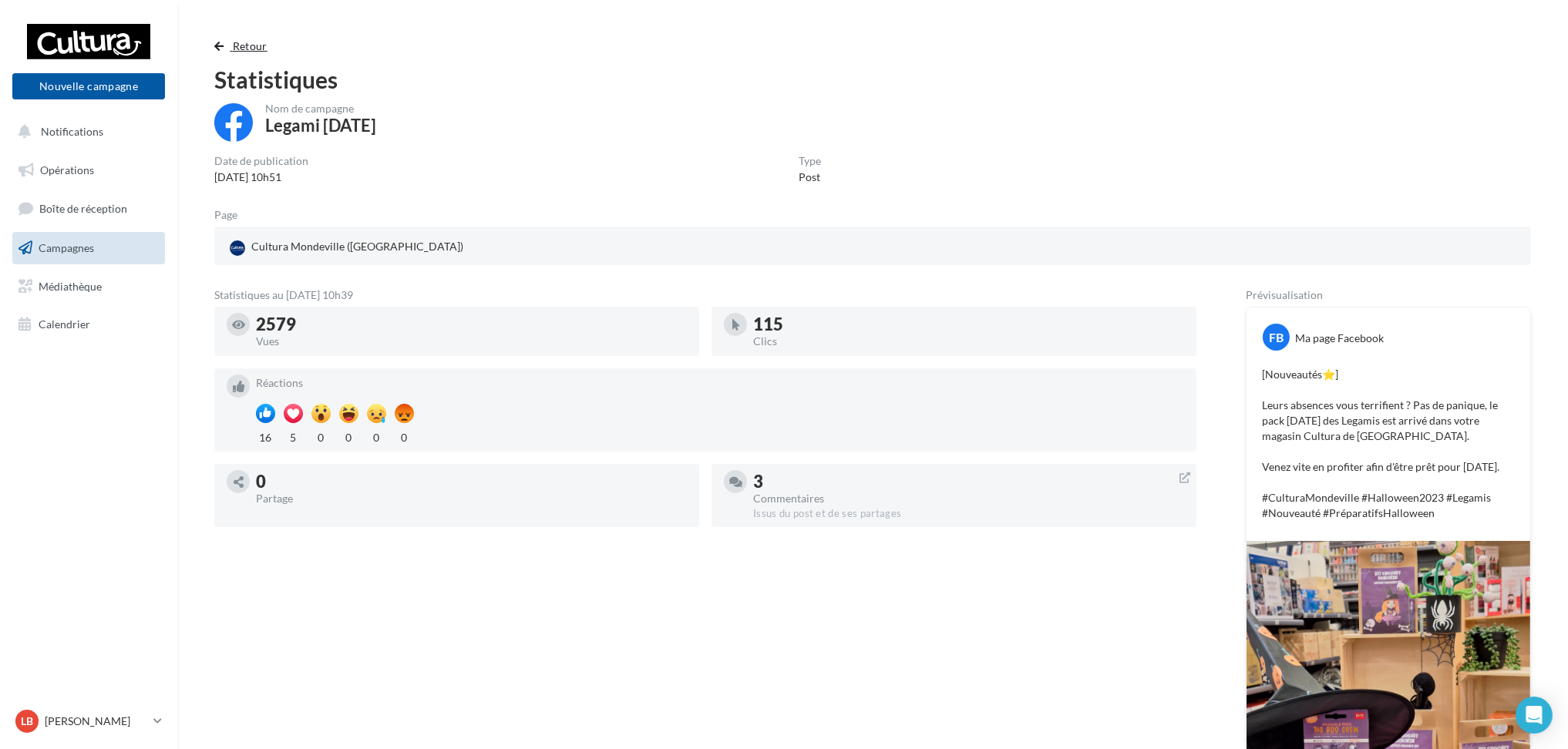
click at [223, 43] on span "button" at bounding box center [219, 46] width 9 height 11
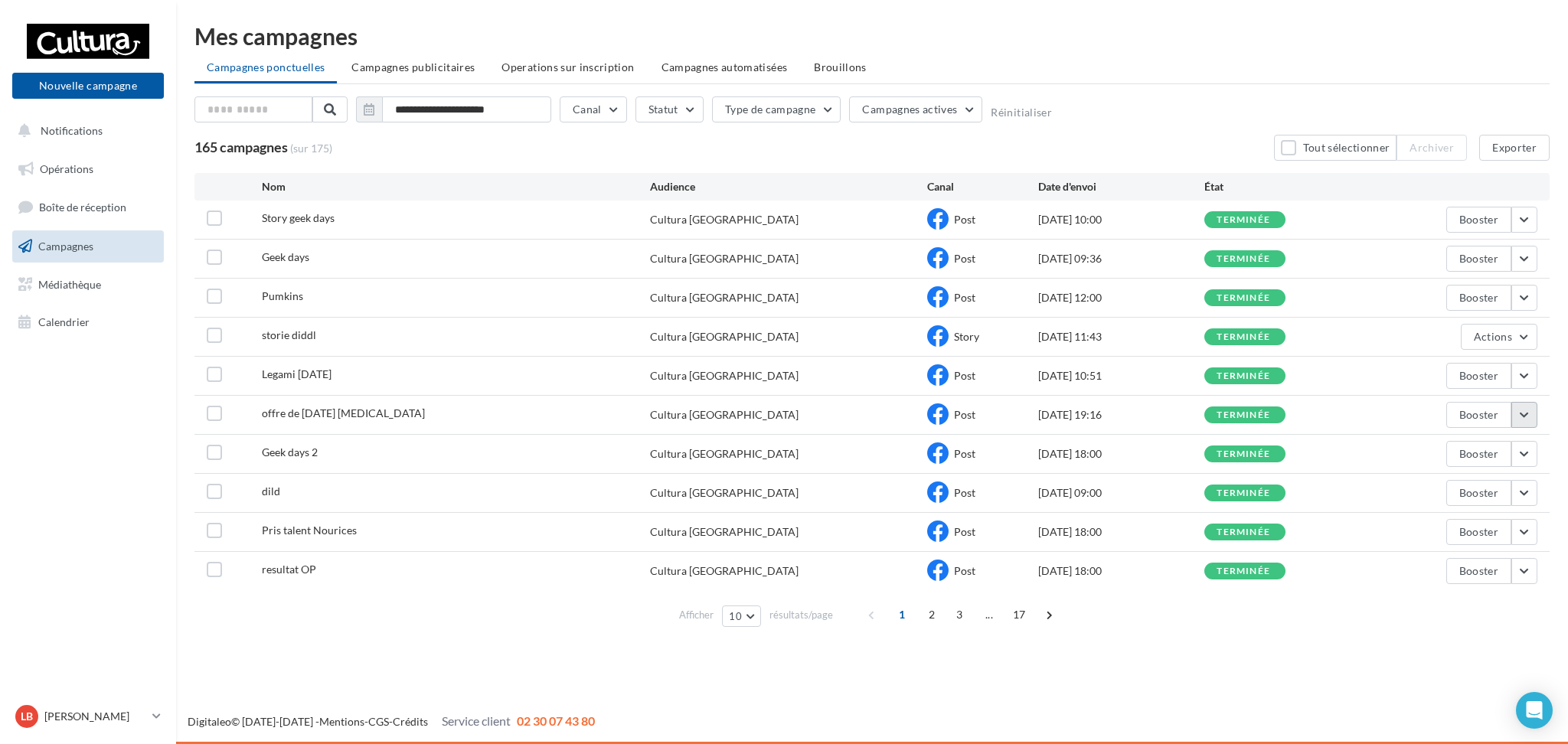
click at [1523, 405] on button "button" at bounding box center [1524, 415] width 26 height 26
click at [1513, 442] on button "Voir les résultats" at bounding box center [1460, 451] width 153 height 40
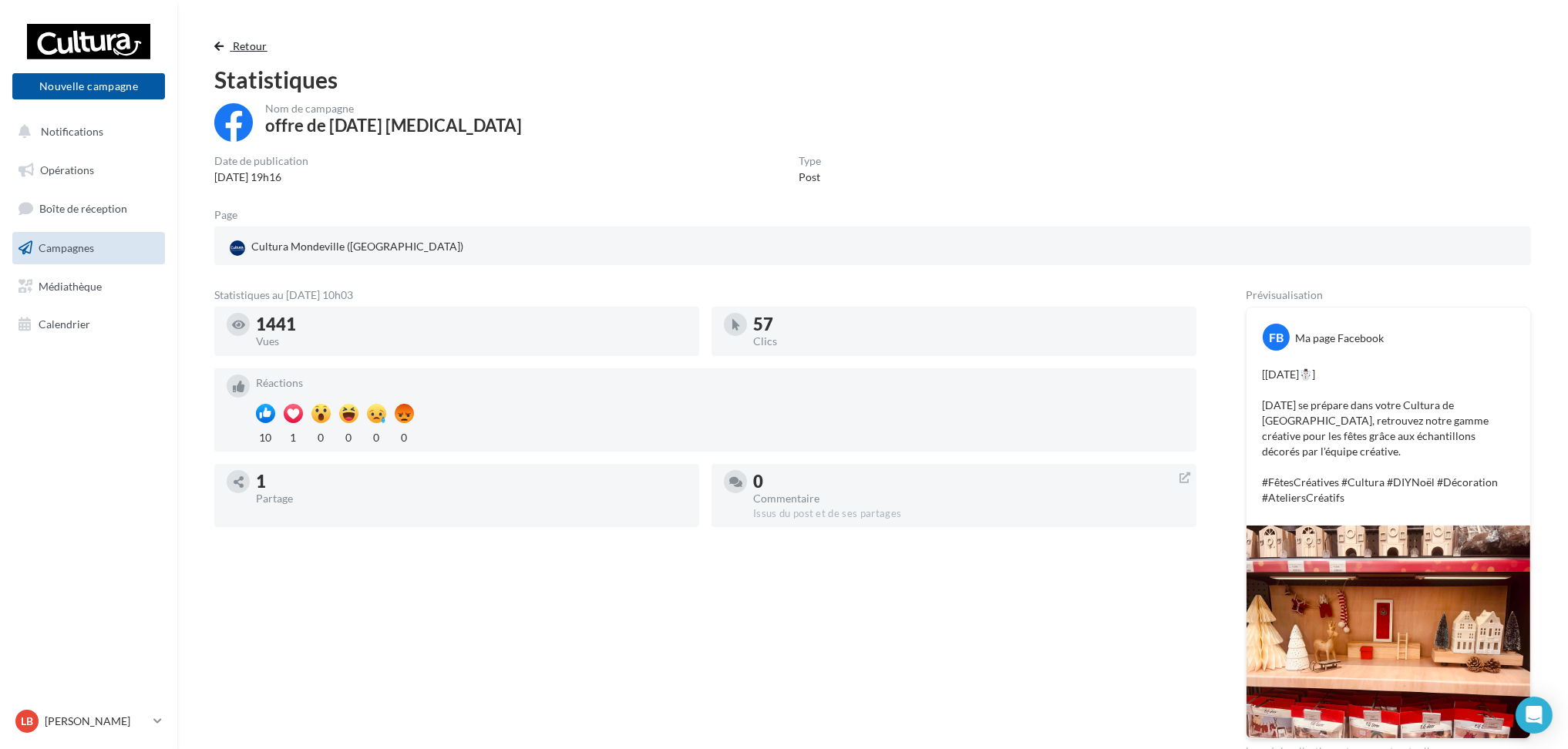
click at [222, 43] on span "button" at bounding box center [219, 46] width 9 height 11
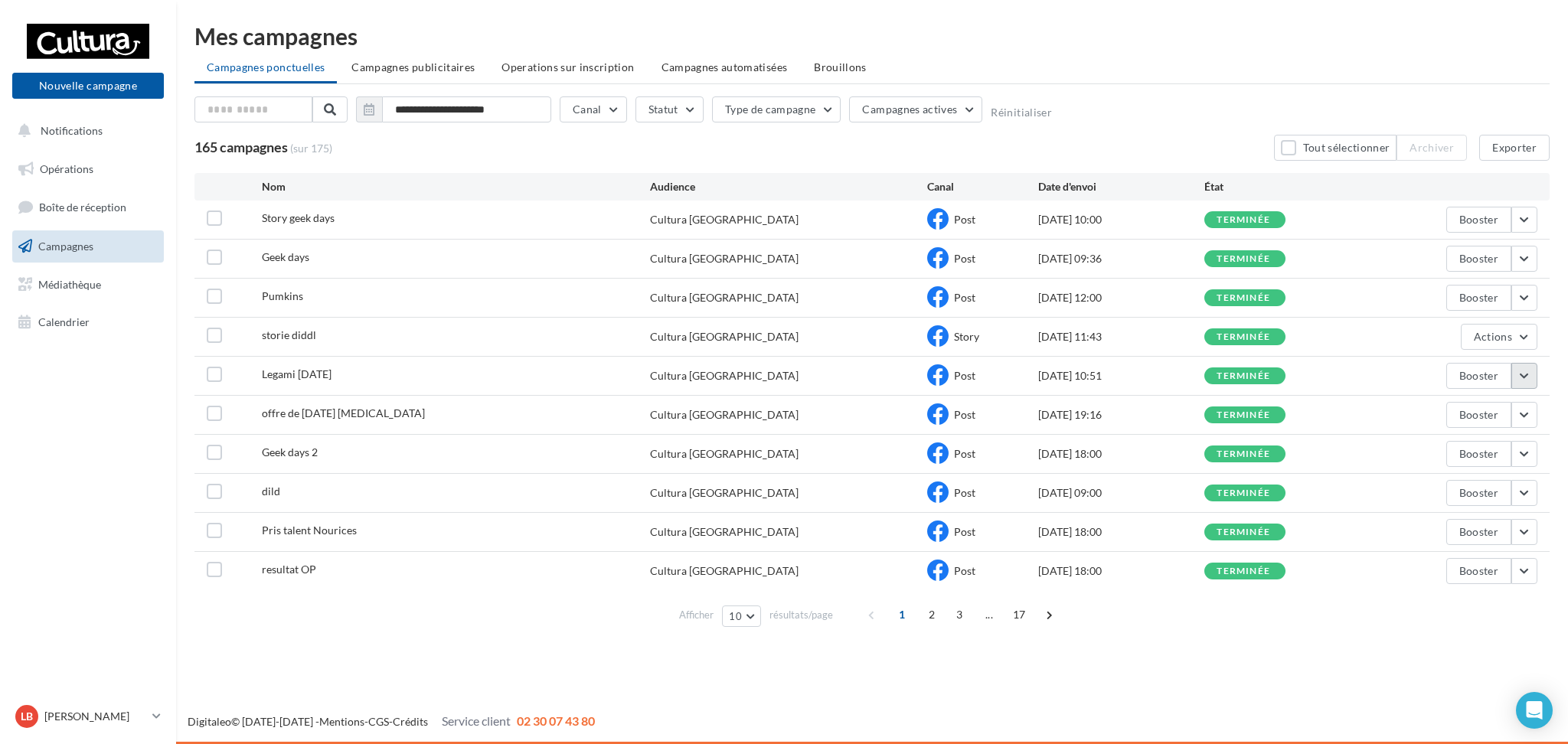
click at [1524, 382] on button "button" at bounding box center [1524, 376] width 26 height 26
click at [1450, 422] on button "Voir les résultats" at bounding box center [1460, 412] width 153 height 40
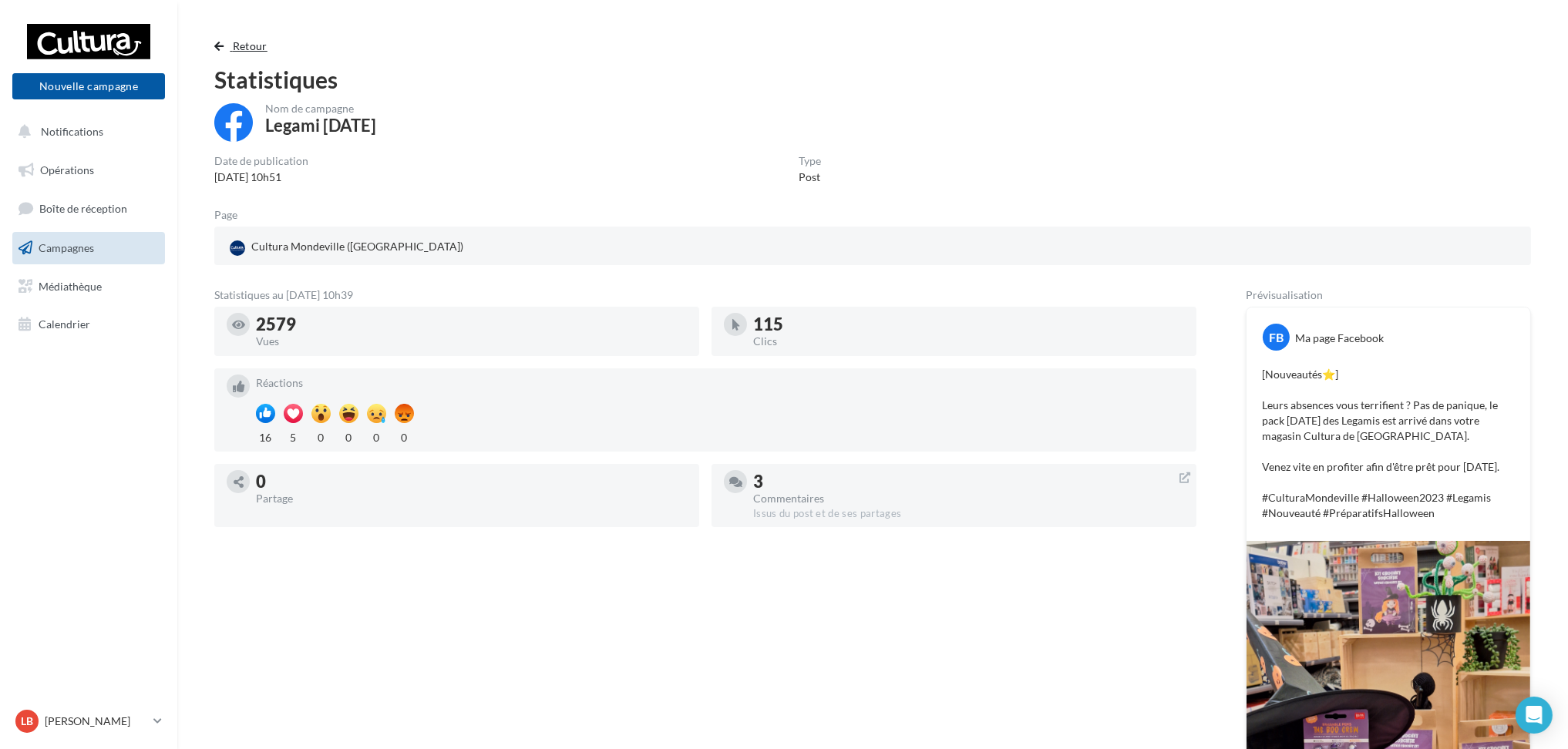
click at [223, 41] on span "button" at bounding box center [219, 46] width 9 height 11
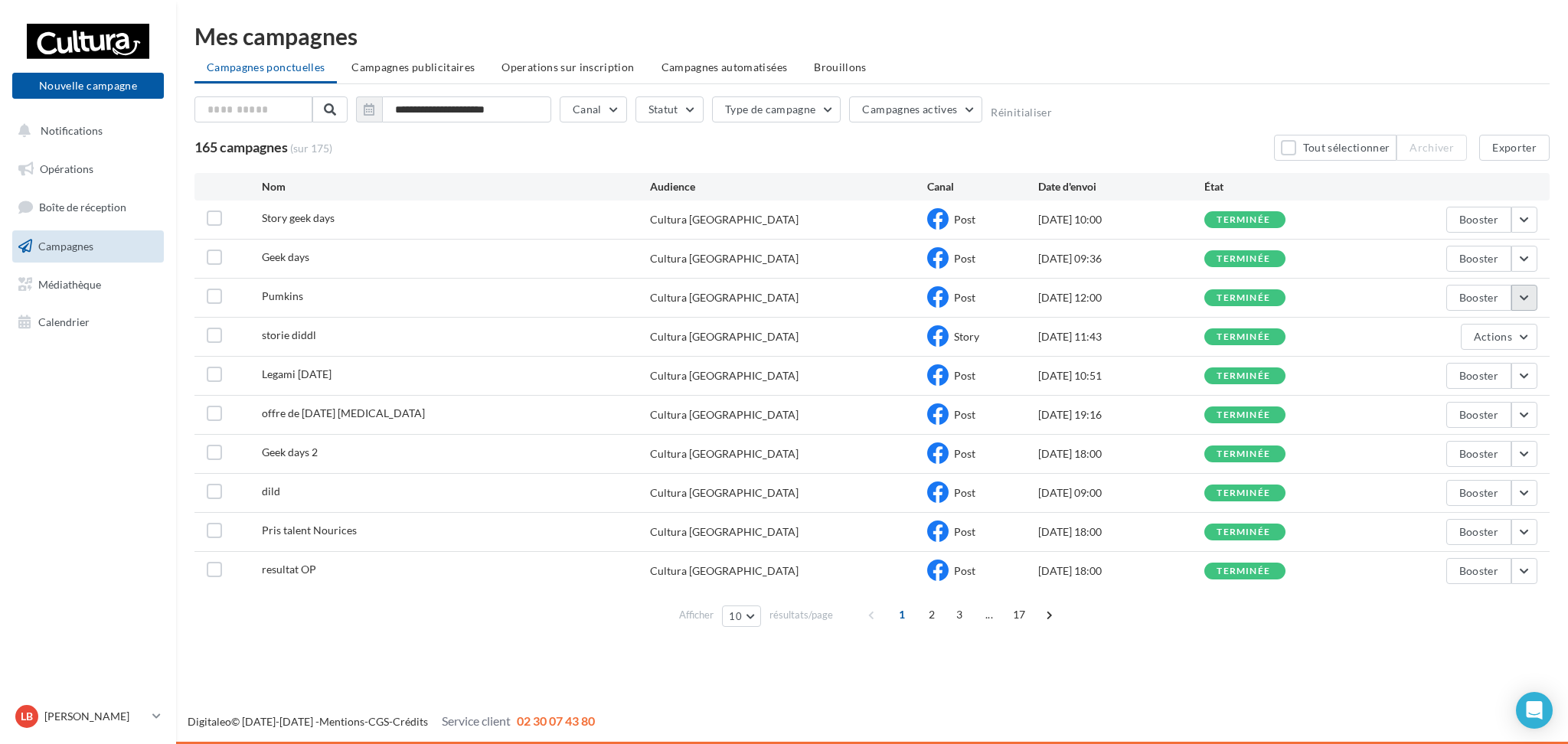
click at [1523, 299] on button "button" at bounding box center [1524, 298] width 26 height 26
click at [1495, 333] on button "Voir les résultats" at bounding box center [1460, 334] width 153 height 40
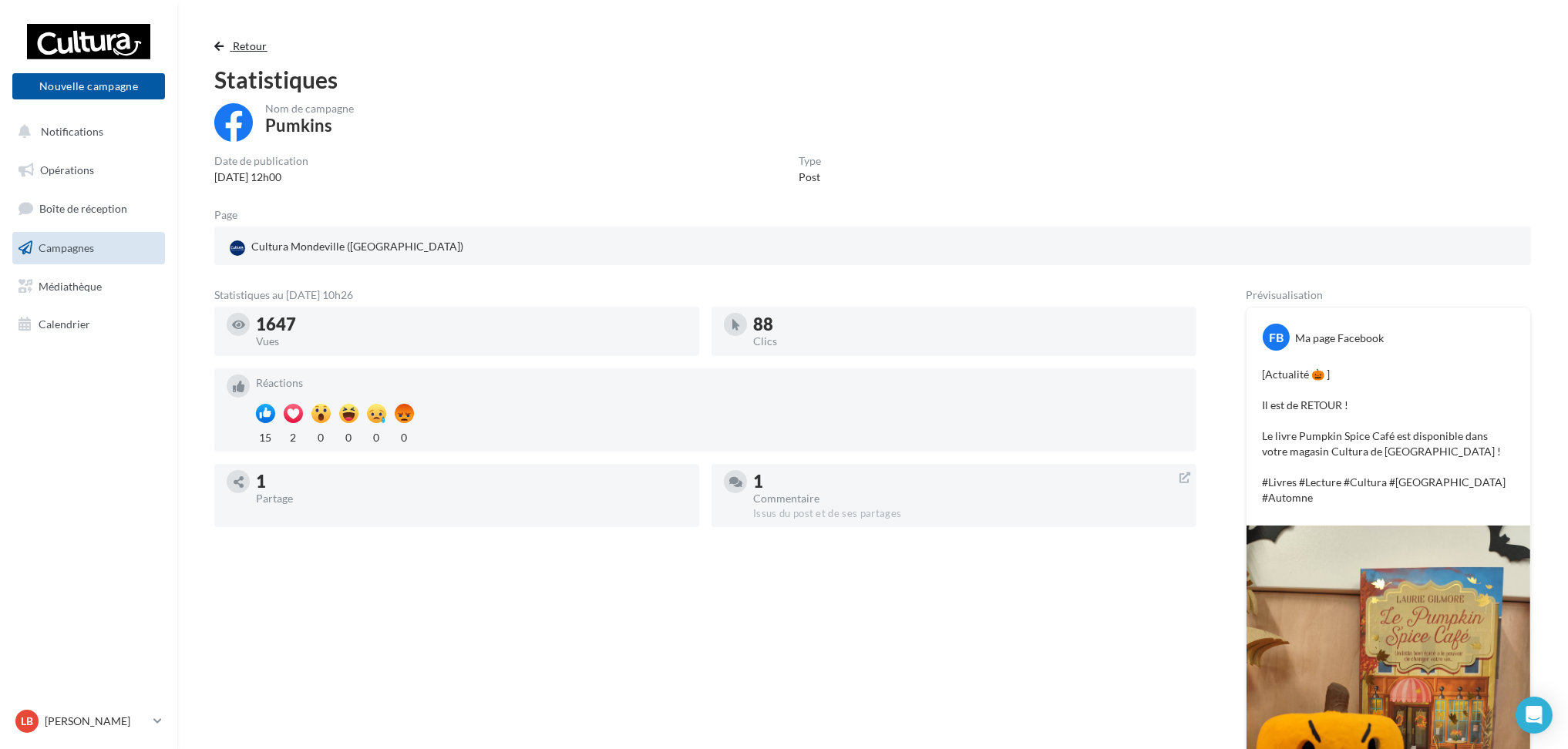
click at [230, 53] on button "Retour" at bounding box center [244, 46] width 60 height 19
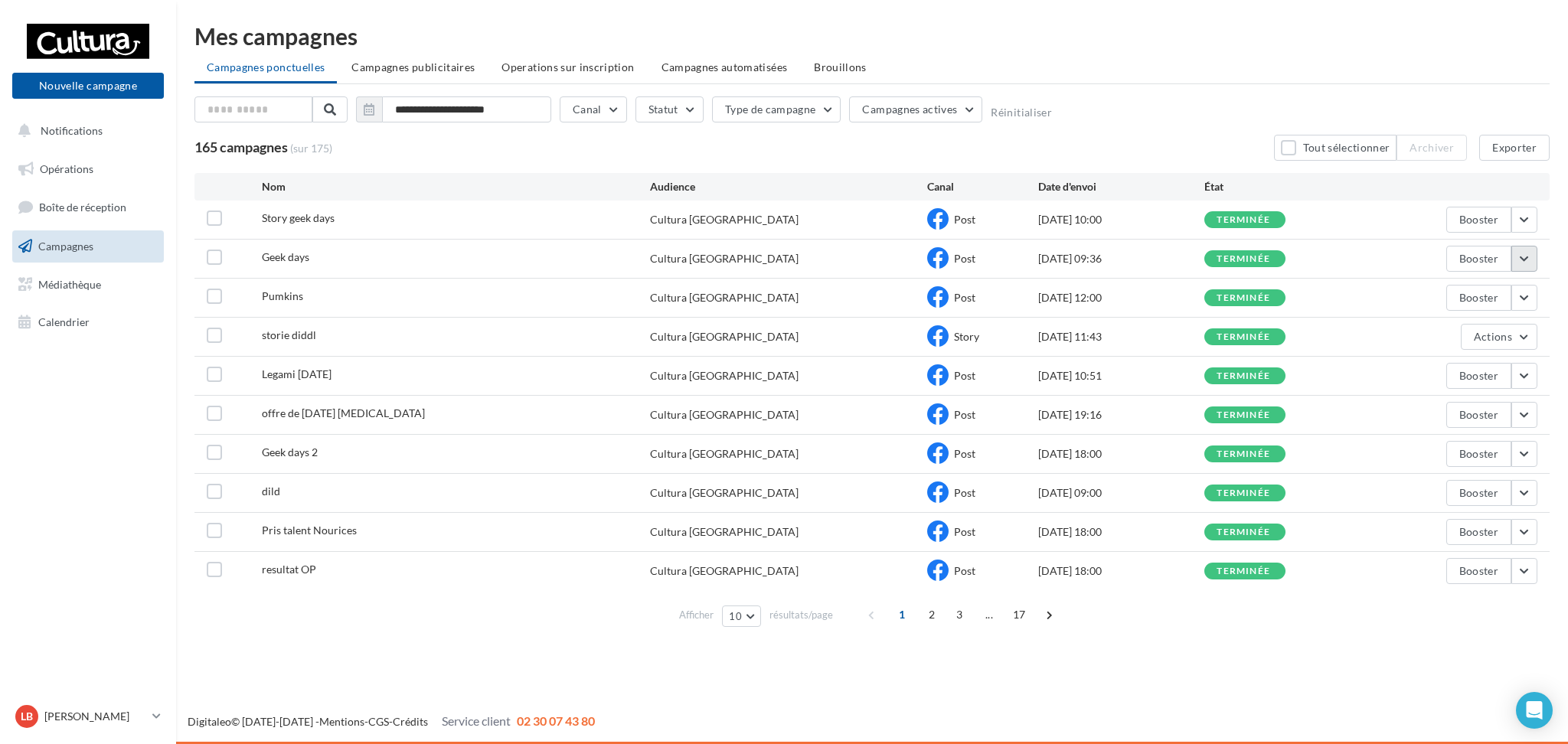
click at [1526, 260] on button "button" at bounding box center [1524, 259] width 26 height 26
click at [1511, 282] on button "Voir les résultats" at bounding box center [1460, 295] width 153 height 40
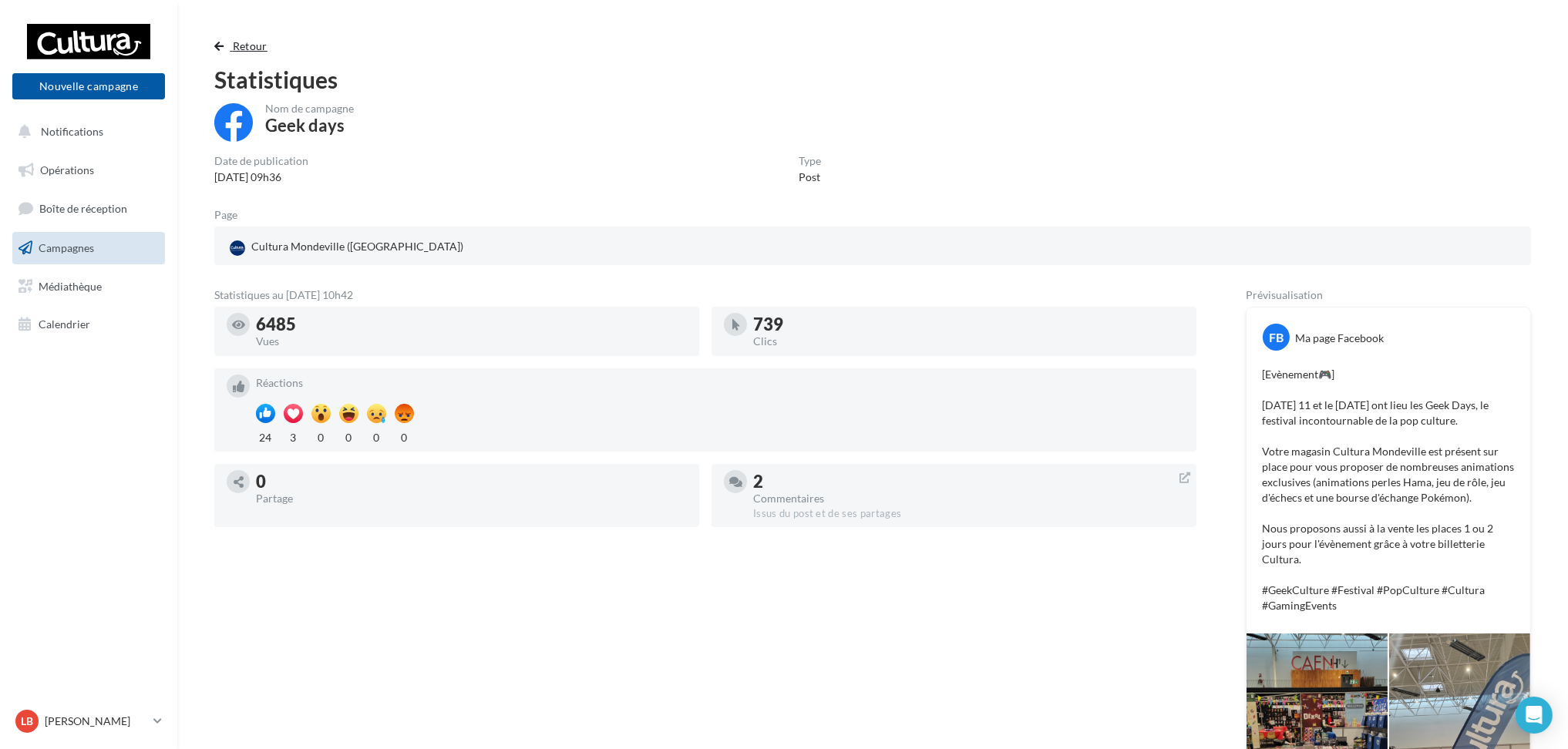
click at [225, 48] on button "Retour" at bounding box center [244, 46] width 60 height 19
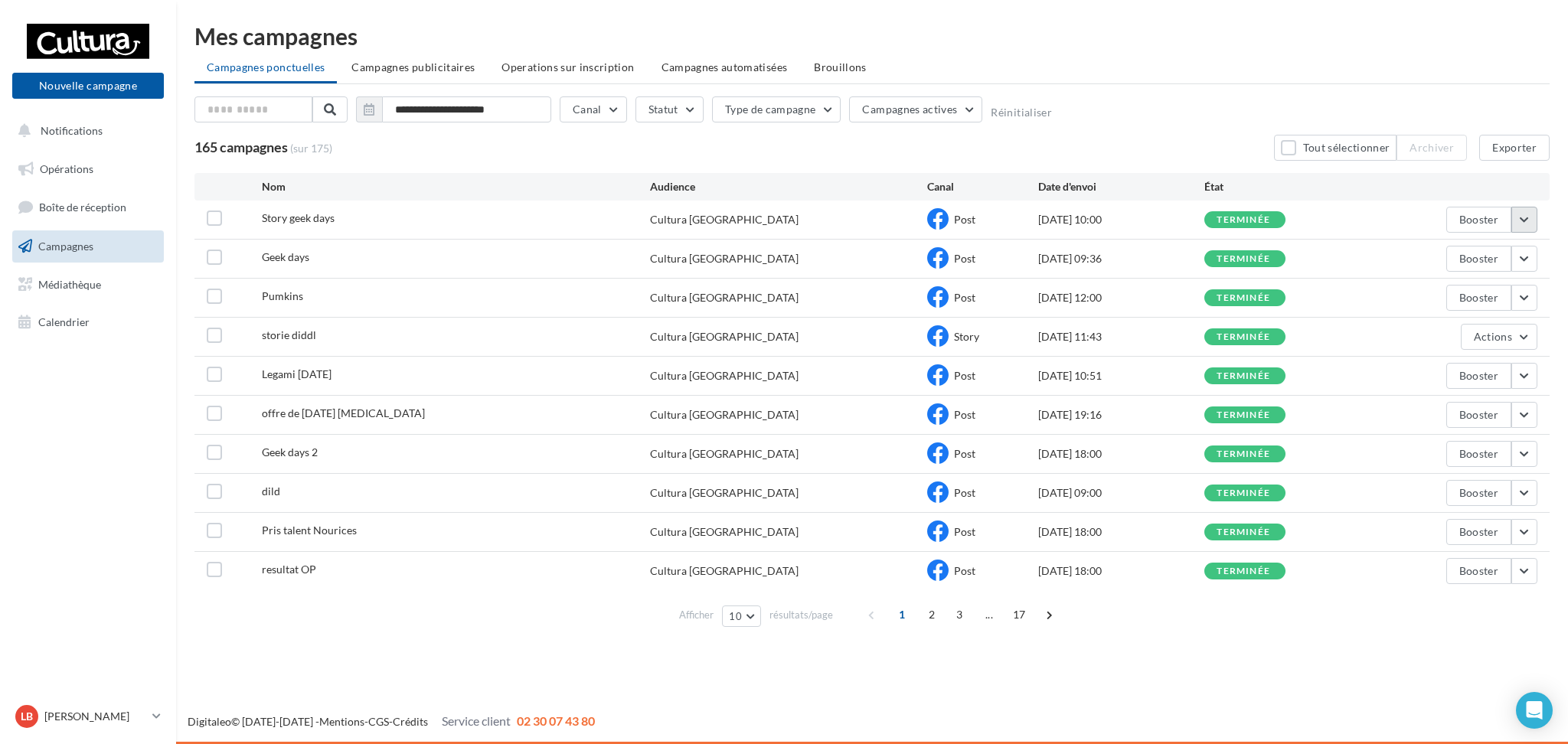
click at [1517, 220] on button "button" at bounding box center [1524, 220] width 26 height 26
click at [1510, 246] on button "Voir les résultats" at bounding box center [1460, 256] width 153 height 40
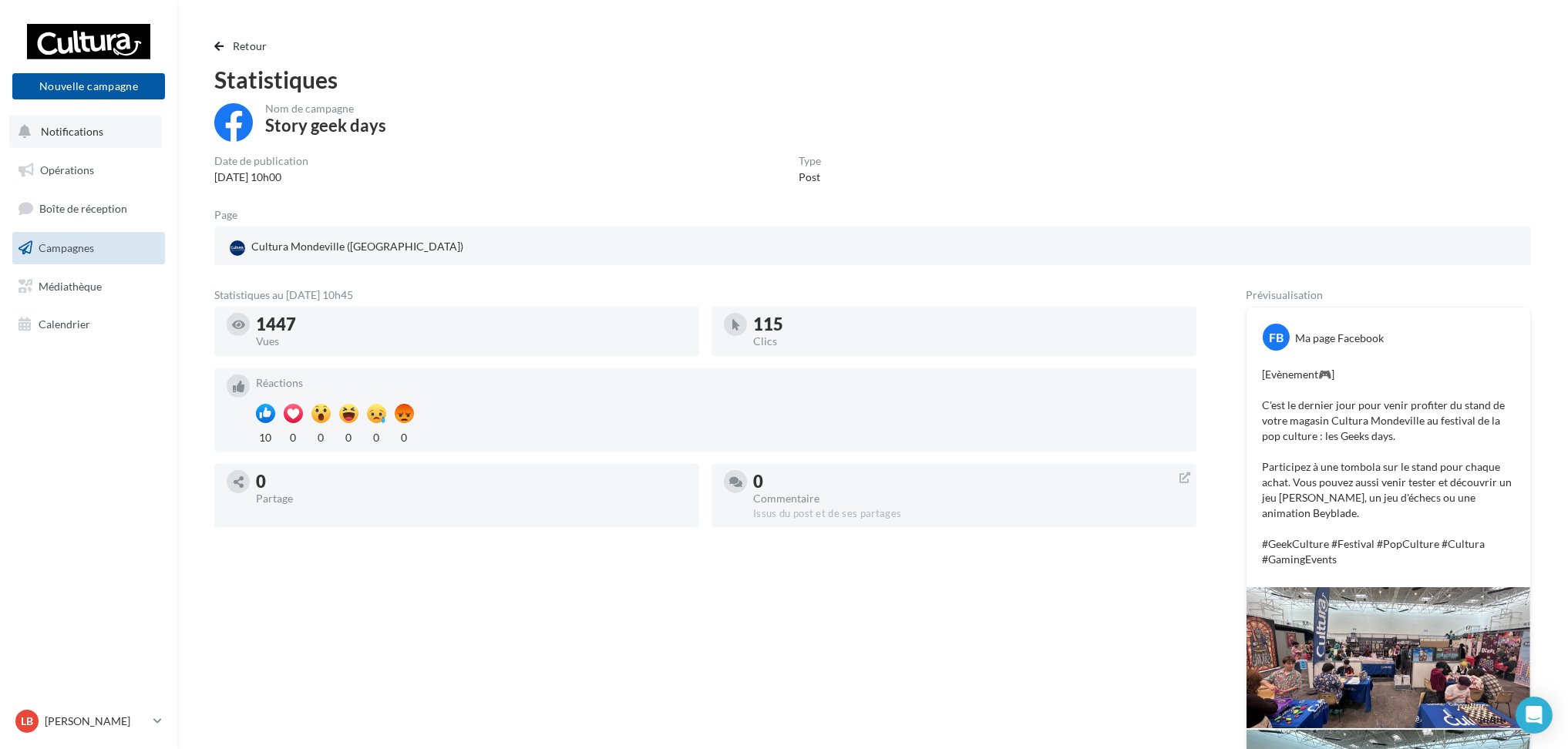
click at [97, 134] on span "Notifications" at bounding box center [72, 131] width 63 height 13
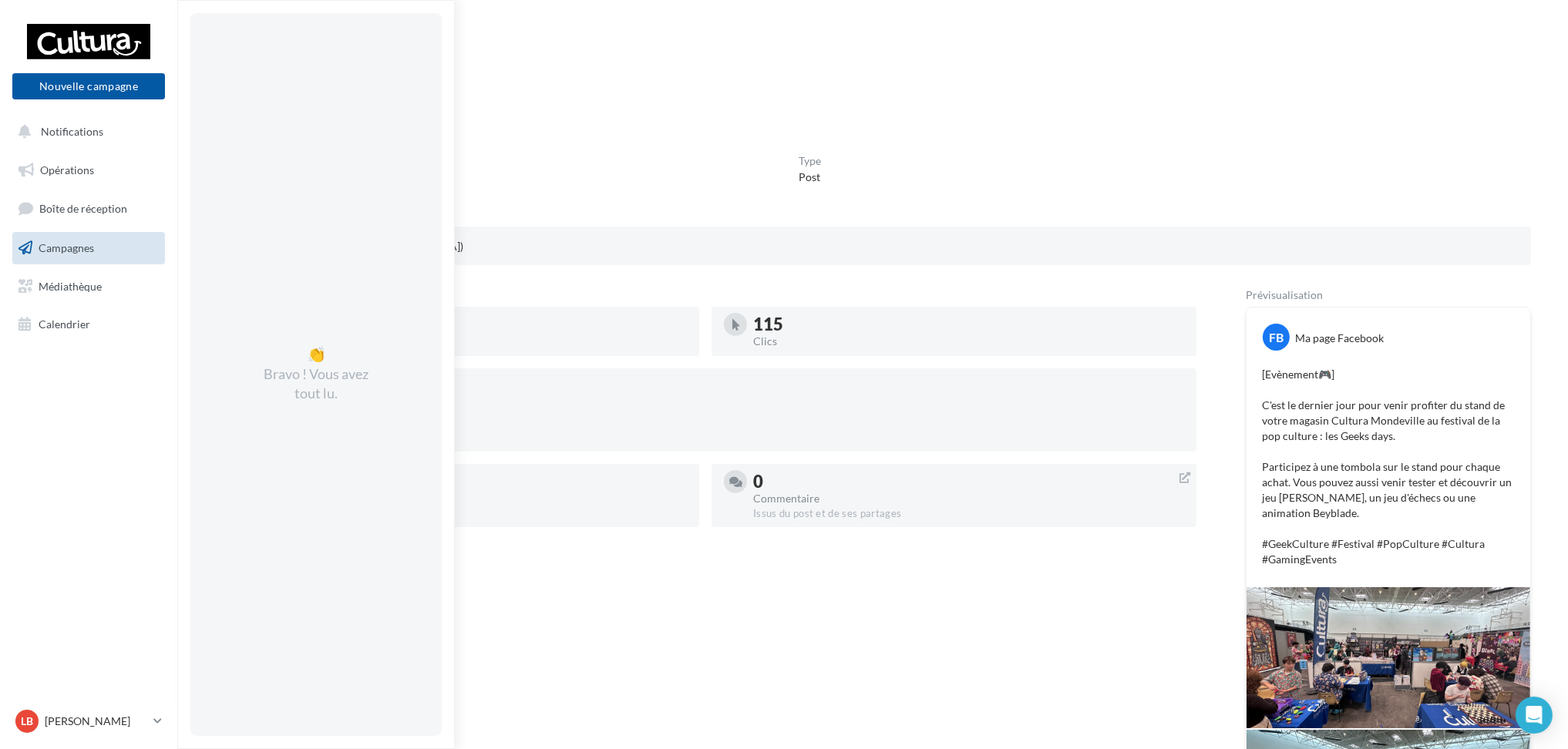
click at [83, 236] on link "Campagnes" at bounding box center [88, 248] width 159 height 32
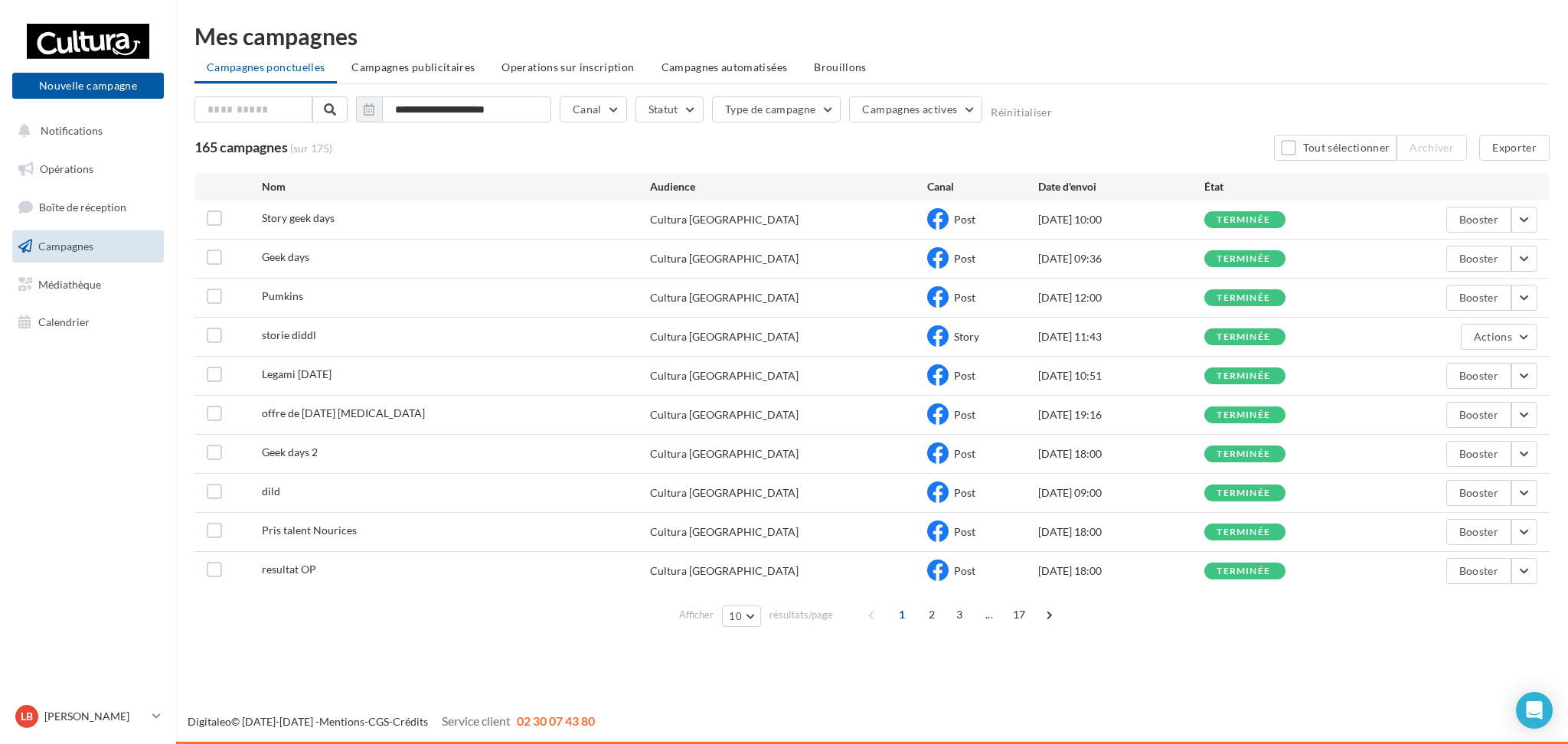
click at [1128, 650] on div "**********" at bounding box center [872, 329] width 1392 height 657
